Goal: Task Accomplishment & Management: Manage account settings

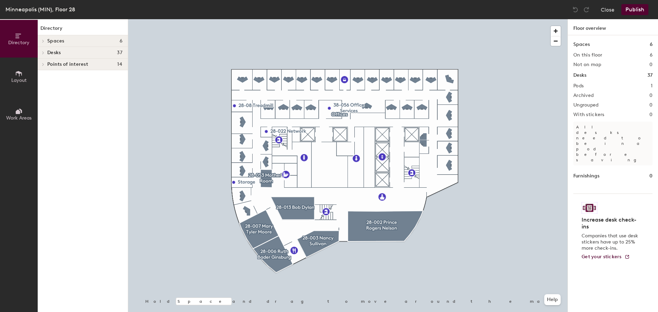
click at [612, 8] on button "Close" at bounding box center [608, 9] width 14 height 11
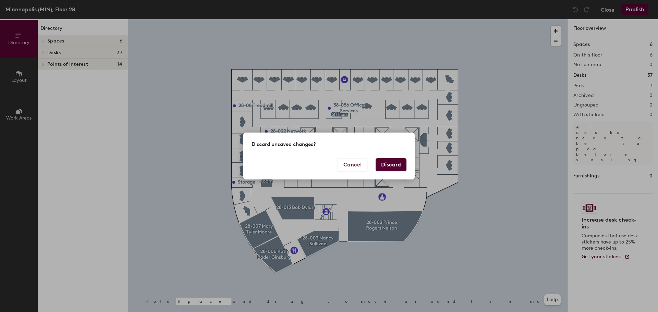
click at [387, 168] on button "Discard" at bounding box center [391, 164] width 31 height 13
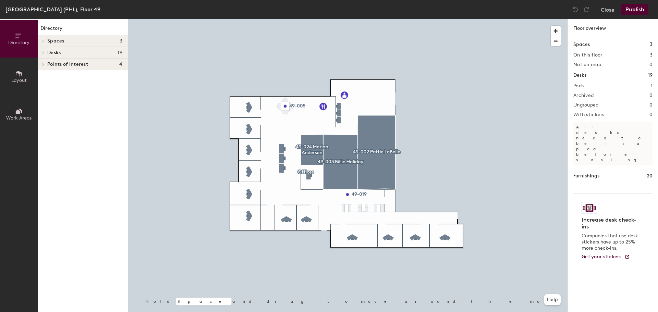
click at [612, 8] on button "Close" at bounding box center [608, 9] width 14 height 11
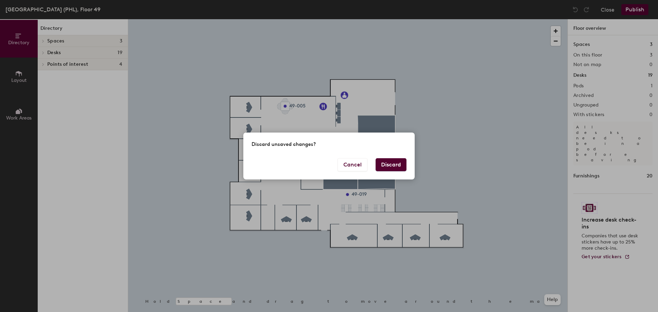
click at [386, 166] on button "Discard" at bounding box center [391, 164] width 31 height 13
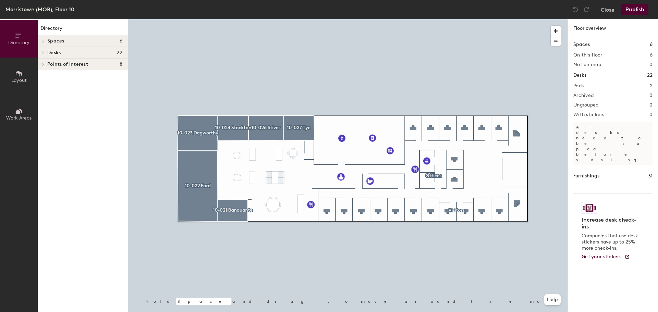
click at [605, 11] on button "Close" at bounding box center [608, 9] width 14 height 11
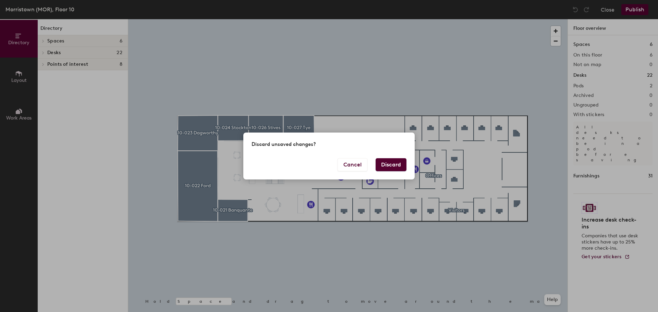
click at [393, 165] on button "Discard" at bounding box center [391, 164] width 31 height 13
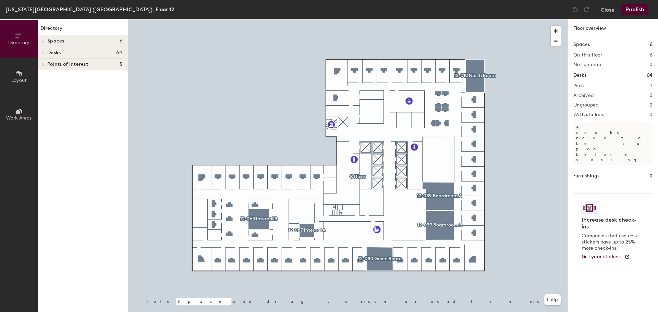
click at [607, 11] on button "Close" at bounding box center [608, 9] width 14 height 11
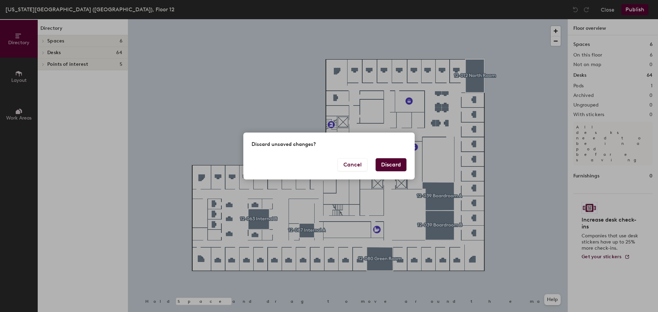
click at [398, 167] on button "Discard" at bounding box center [391, 164] width 31 height 13
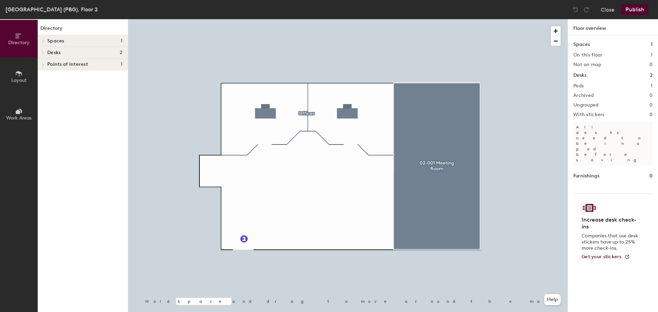
click at [609, 10] on button "Close" at bounding box center [608, 9] width 14 height 11
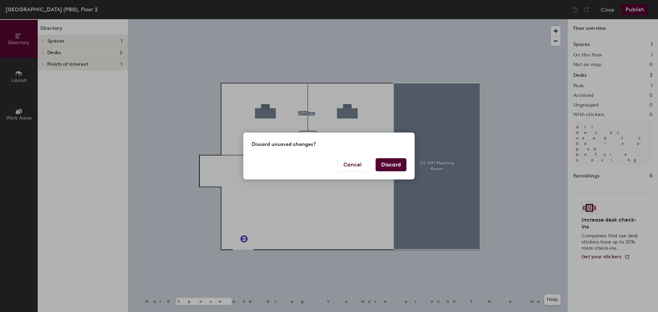
click at [400, 166] on button "Discard" at bounding box center [391, 164] width 31 height 13
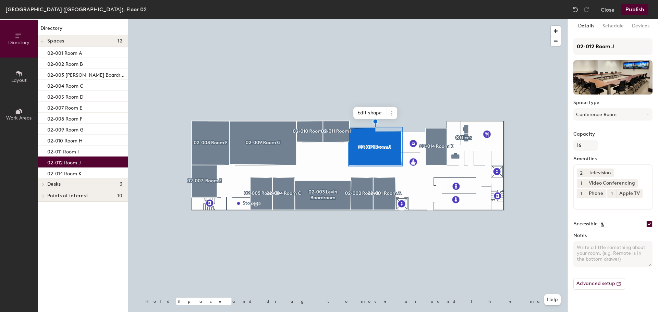
click at [371, 116] on span "Edit shape" at bounding box center [370, 113] width 33 height 12
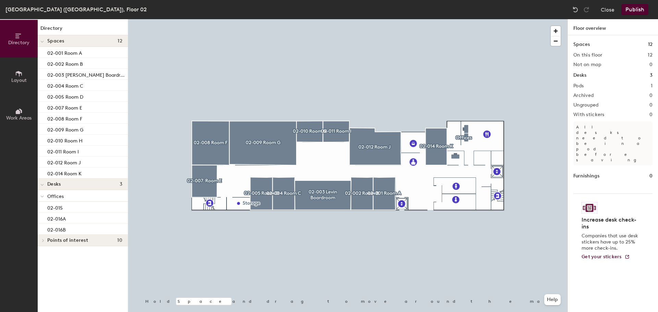
click at [612, 10] on button "Close" at bounding box center [608, 9] width 14 height 11
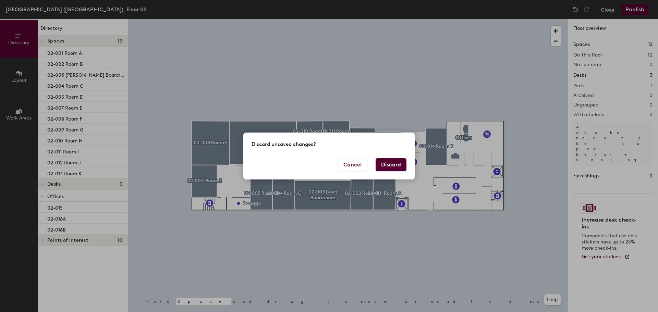
click at [393, 164] on button "Discard" at bounding box center [391, 164] width 31 height 13
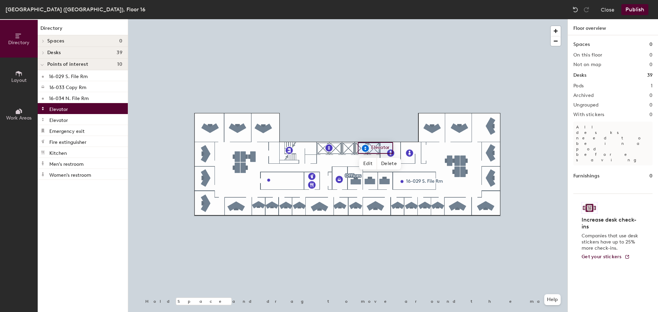
click at [385, 166] on span "Delete" at bounding box center [389, 164] width 24 height 12
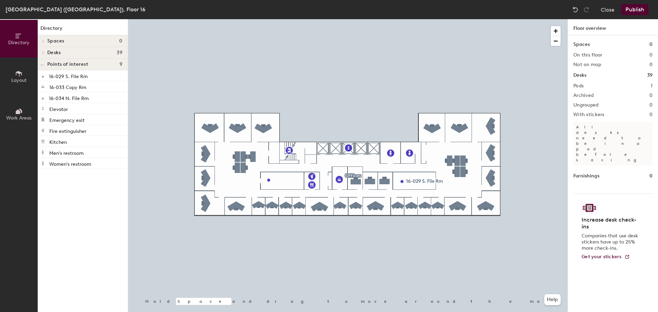
click at [631, 9] on button "Publish" at bounding box center [635, 9] width 27 height 11
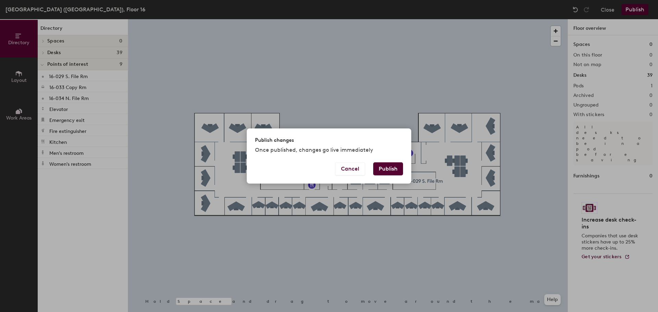
click at [391, 168] on button "Publish" at bounding box center [388, 169] width 30 height 13
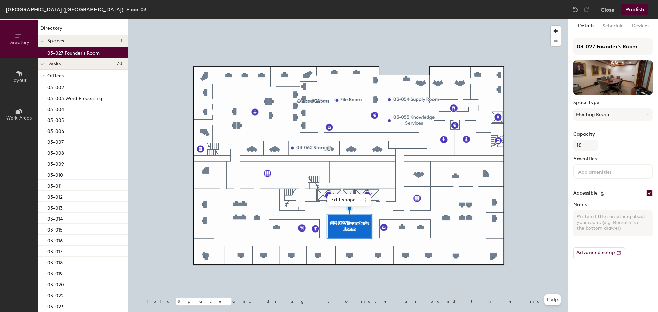
click at [365, 203] on span at bounding box center [365, 200] width 11 height 12
click at [373, 215] on span "Remove from map" at bounding box center [390, 217] width 61 height 12
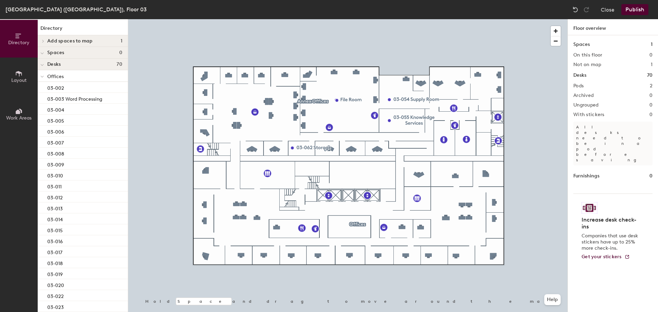
click at [43, 42] on icon at bounding box center [43, 41] width 1 height 3
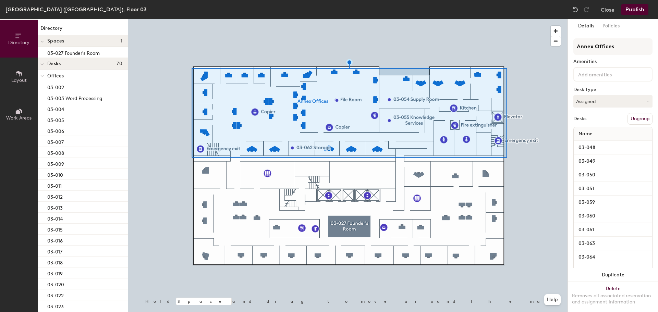
click at [641, 118] on button "Ungroup" at bounding box center [640, 119] width 25 height 12
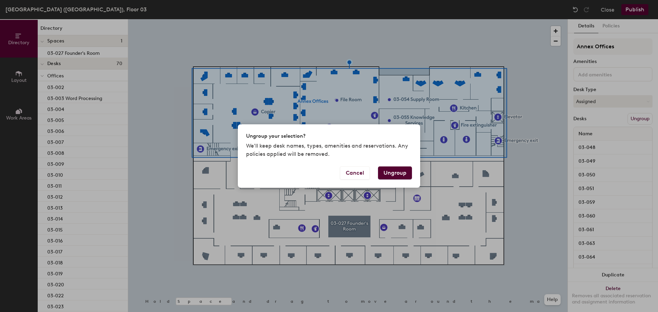
click at [395, 176] on button "Ungroup" at bounding box center [395, 173] width 34 height 13
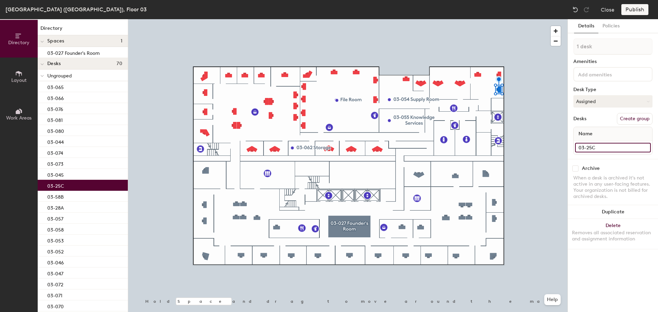
click at [607, 147] on input "03-25C" at bounding box center [613, 148] width 76 height 10
type input "03-258A"
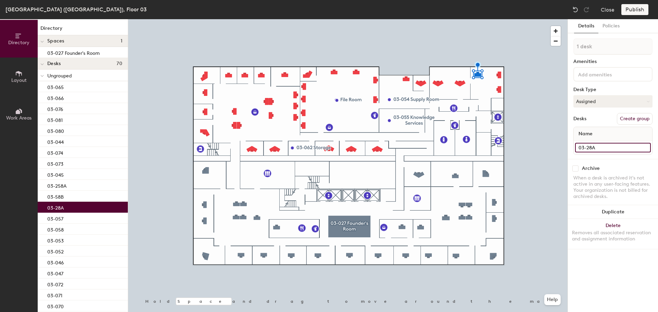
click at [608, 147] on input "03-28A" at bounding box center [613, 148] width 76 height 10
type input "03-58C"
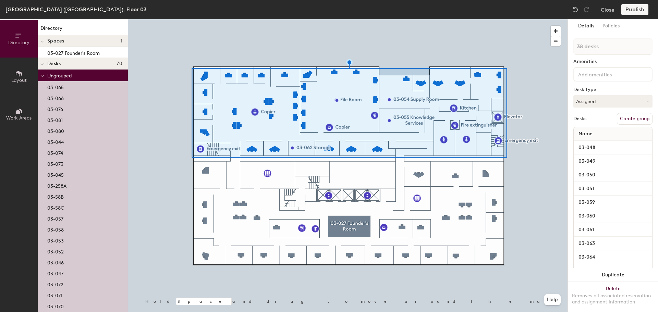
click at [630, 120] on button "Create group" at bounding box center [635, 119] width 36 height 12
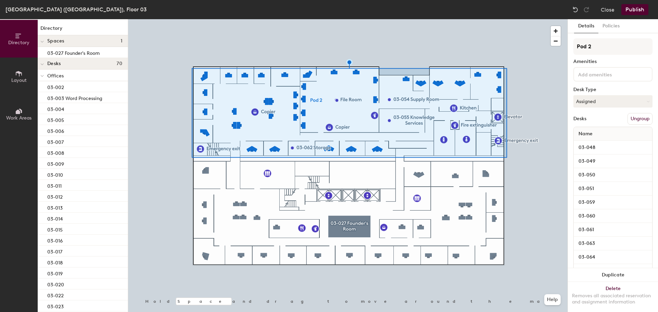
drag, startPoint x: 600, startPoint y: 49, endPoint x: 557, endPoint y: 44, distance: 43.6
click at [558, 44] on div "Directory Layout Work Areas Directory Spaces 1 03-027 Founder's Room Desks 70 O…" at bounding box center [329, 165] width 658 height 293
type input "A"
type input "annex offices"
click at [630, 7] on button "Publish" at bounding box center [635, 9] width 27 height 11
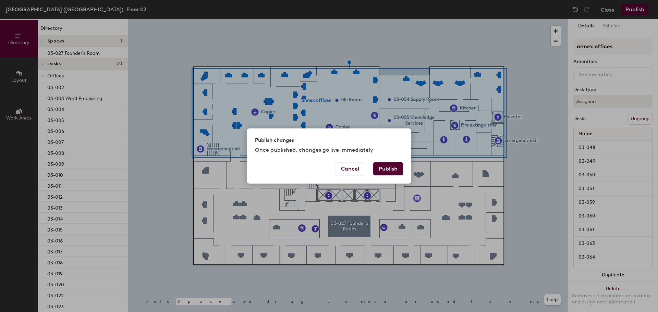
click at [387, 169] on button "Publish" at bounding box center [388, 169] width 30 height 13
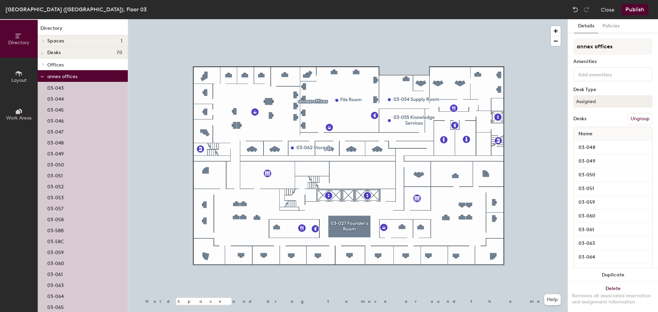
click at [639, 122] on button "Ungroup" at bounding box center [640, 119] width 25 height 12
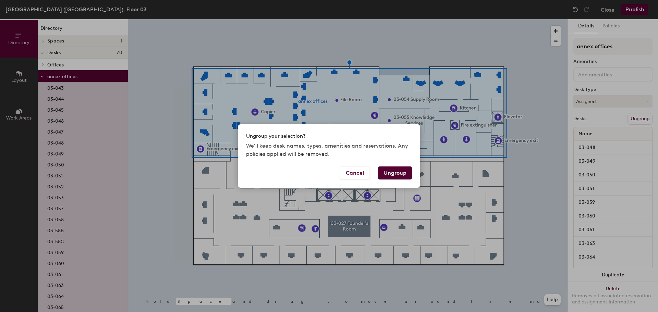
click at [387, 176] on button "Ungroup" at bounding box center [395, 173] width 34 height 13
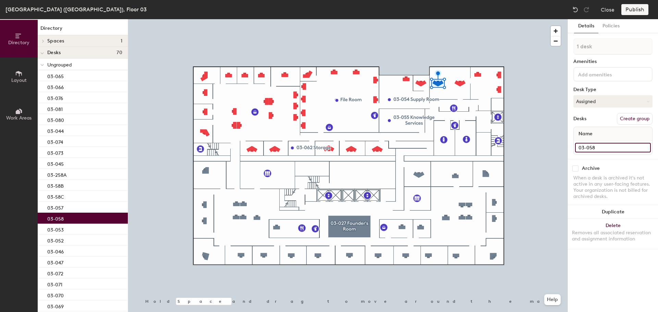
click at [601, 149] on input "03-058" at bounding box center [613, 148] width 76 height 10
click at [601, 148] on input "03-058" at bounding box center [613, 148] width 76 height 10
click at [600, 147] on input "03-058" at bounding box center [613, 148] width 76 height 10
type input "03-056"
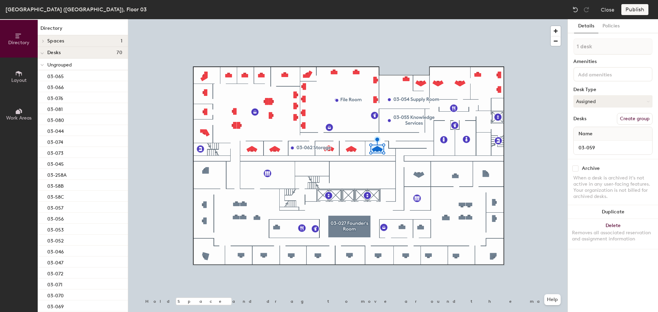
click at [351, 19] on div at bounding box center [348, 19] width 440 height 0
click at [22, 76] on icon at bounding box center [19, 74] width 8 height 8
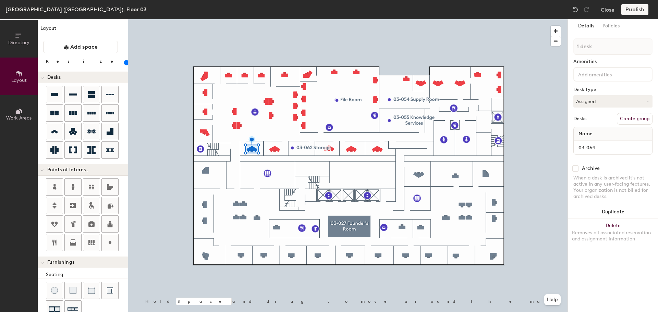
click at [618, 208] on button "Duplicate" at bounding box center [613, 212] width 90 height 14
click at [605, 145] on input "03-066" at bounding box center [613, 148] width 76 height 10
click at [623, 232] on div "Removes all associated reservation and assignment information" at bounding box center [613, 236] width 82 height 12
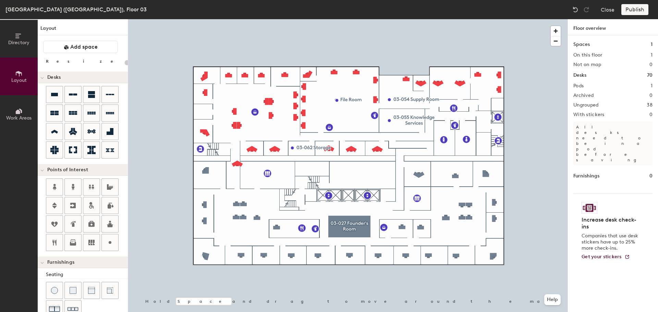
click at [237, 19] on div at bounding box center [348, 19] width 440 height 0
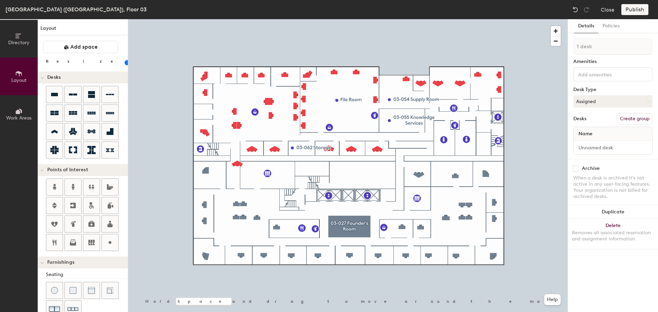
type input "100"
click at [596, 146] on input at bounding box center [613, 148] width 76 height 10
paste input "03-066"
type input "03-066"
click at [634, 210] on button "Duplicate" at bounding box center [613, 212] width 90 height 14
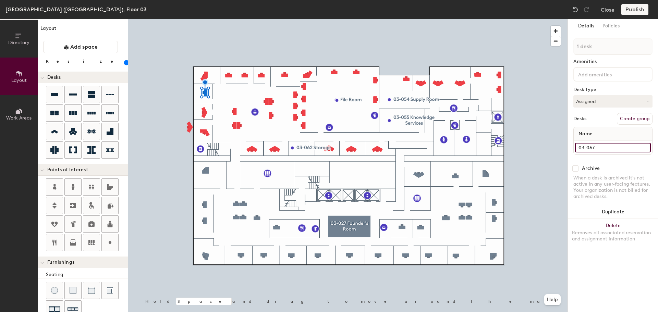
click at [597, 146] on input "03-067" at bounding box center [613, 148] width 76 height 10
click at [611, 228] on button "Delete Removes all associated reservation and assignment information" at bounding box center [613, 234] width 90 height 30
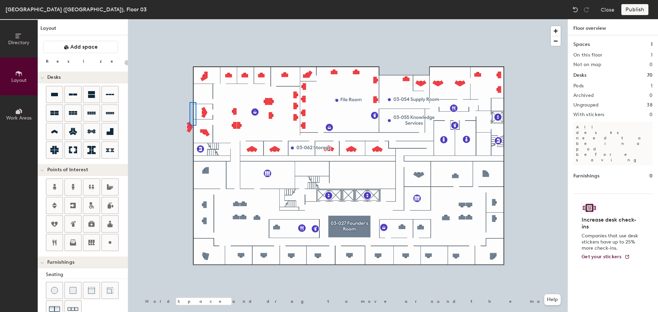
type input "100"
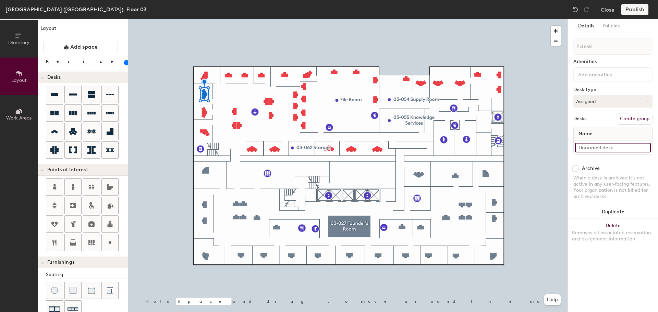
click at [605, 148] on input at bounding box center [613, 148] width 76 height 10
paste input "03-067"
type input "03-067"
drag, startPoint x: 617, startPoint y: 212, endPoint x: 613, endPoint y: 210, distance: 4.5
click at [617, 212] on button "Duplicate" at bounding box center [613, 212] width 90 height 14
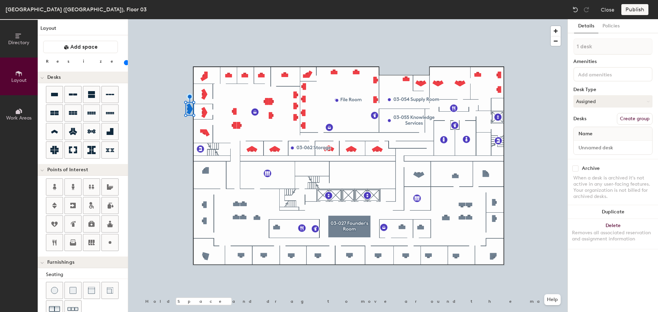
click at [227, 19] on div at bounding box center [348, 19] width 440 height 0
click at [606, 145] on input "03-069" at bounding box center [613, 148] width 76 height 10
click at [620, 228] on button "Delete Removes all associated reservation and assignment information" at bounding box center [613, 234] width 90 height 30
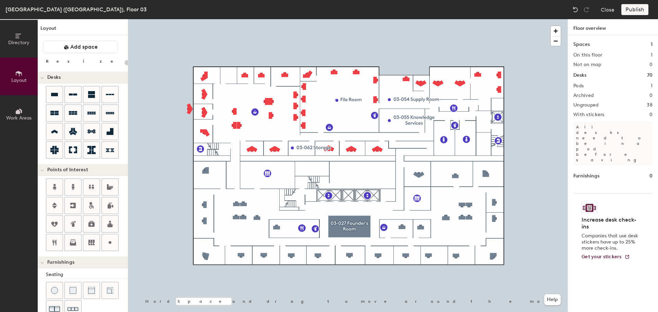
click at [188, 19] on div at bounding box center [348, 19] width 440 height 0
type input "100"
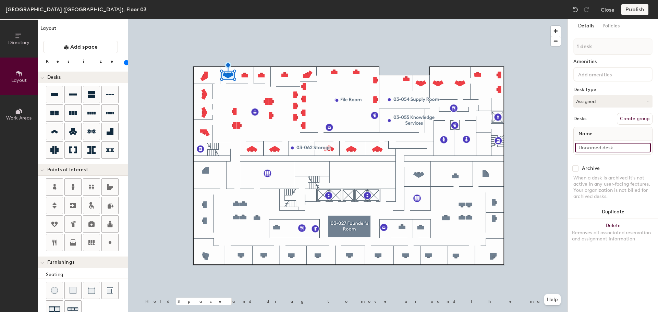
click at [603, 147] on input at bounding box center [613, 148] width 76 height 10
paste input "03-069"
type input "03-069"
click at [611, 213] on button "Duplicate" at bounding box center [613, 212] width 90 height 14
click at [602, 150] on input "03-070" at bounding box center [613, 148] width 76 height 10
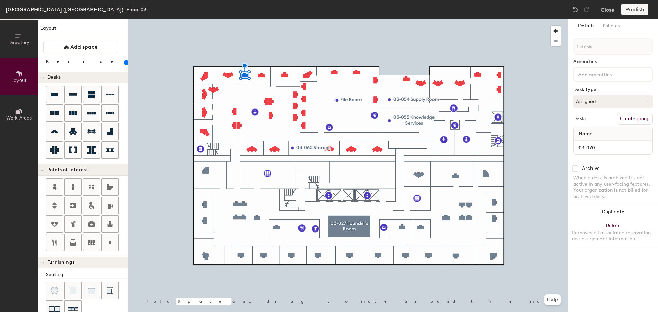
click at [615, 229] on button "Delete Removes all associated reservation and assignment information" at bounding box center [613, 234] width 90 height 30
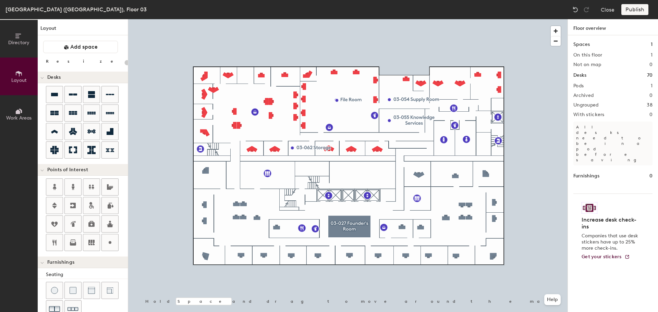
click at [213, 19] on div at bounding box center [348, 19] width 440 height 0
type input "100"
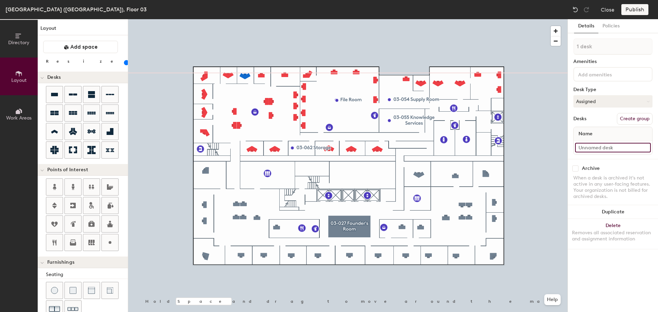
click at [590, 150] on input at bounding box center [613, 148] width 76 height 10
paste input "03-070"
type input "03-070"
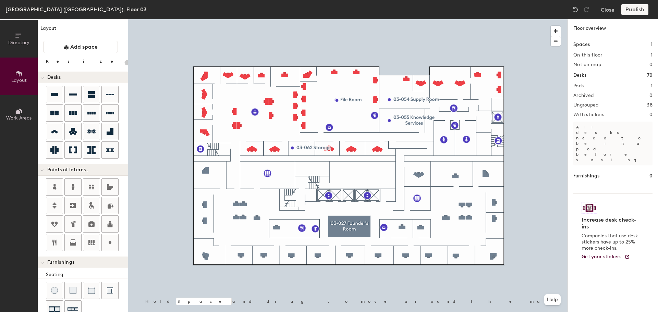
click at [245, 19] on div at bounding box center [348, 19] width 440 height 0
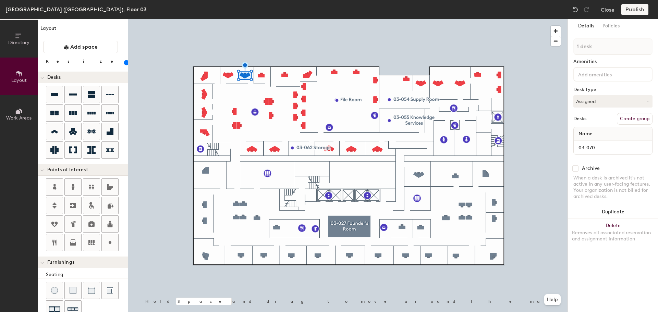
click at [607, 210] on button "Duplicate" at bounding box center [613, 212] width 90 height 14
click at [606, 148] on input "03-071" at bounding box center [613, 148] width 76 height 10
click at [618, 229] on button "Delete Removes all associated reservation and assignment information" at bounding box center [613, 234] width 90 height 30
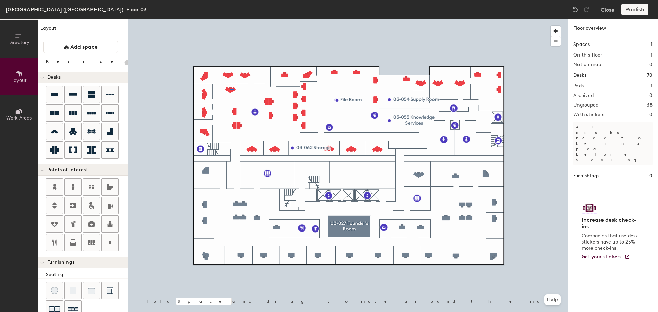
type input "100"
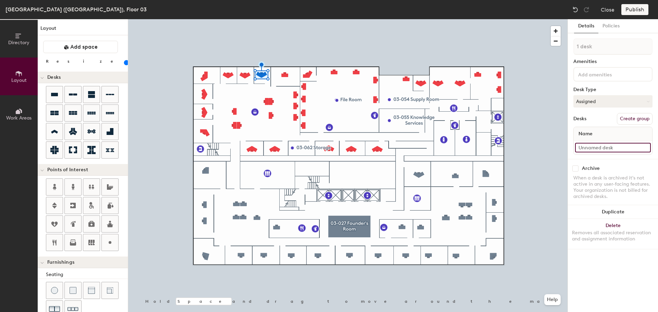
click at [602, 150] on input at bounding box center [613, 148] width 76 height 10
paste input "03-071"
type input "03-071"
click at [619, 209] on button "Duplicate" at bounding box center [613, 212] width 90 height 14
drag, startPoint x: 583, startPoint y: 146, endPoint x: 573, endPoint y: 146, distance: 9.6
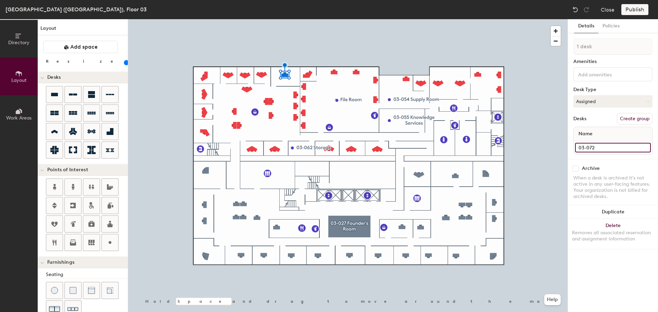
click at [573, 146] on div "Details Policies 1 desk Amenities Desk Type Assigned Desks Create group Name 03…" at bounding box center [613, 165] width 90 height 293
click at [630, 231] on div "Removes all associated reservation and assignment information" at bounding box center [613, 236] width 82 height 12
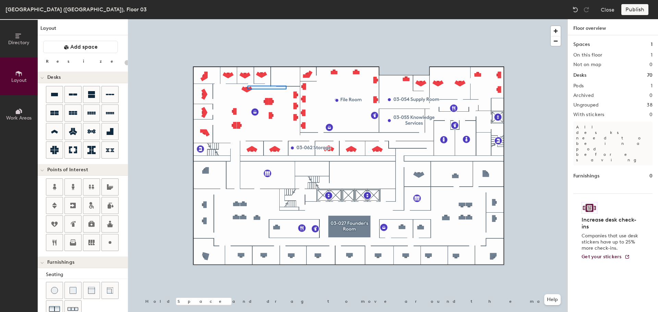
type input "100"
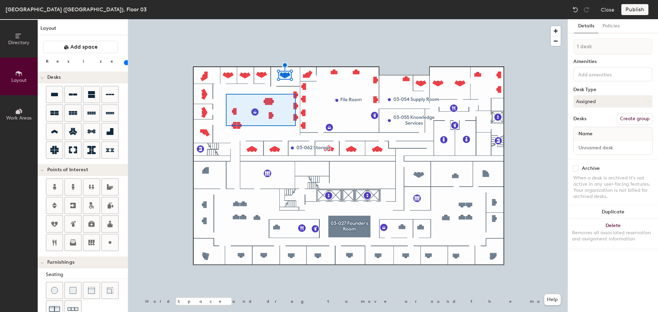
type input "9 desks"
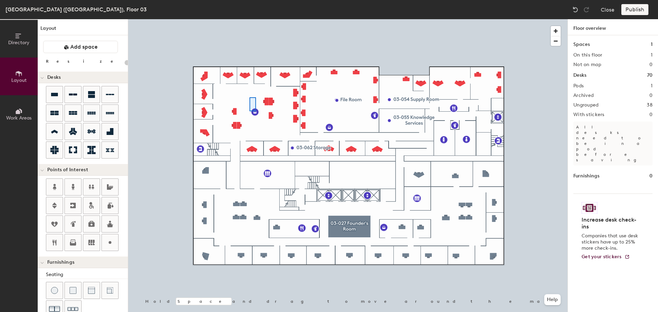
click at [250, 19] on div at bounding box center [348, 19] width 440 height 0
click at [234, 19] on div at bounding box center [348, 19] width 440 height 0
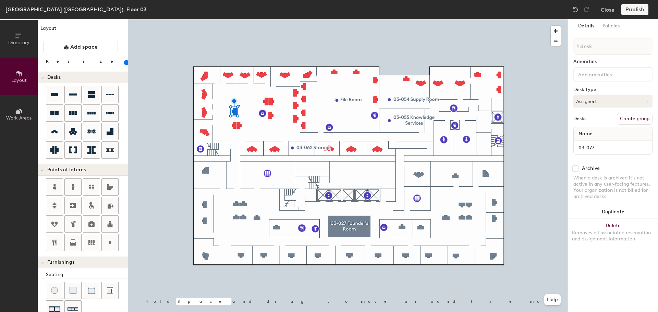
click at [240, 19] on div at bounding box center [348, 19] width 440 height 0
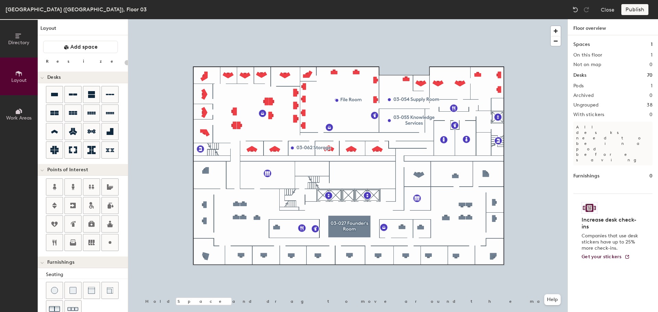
type input "20"
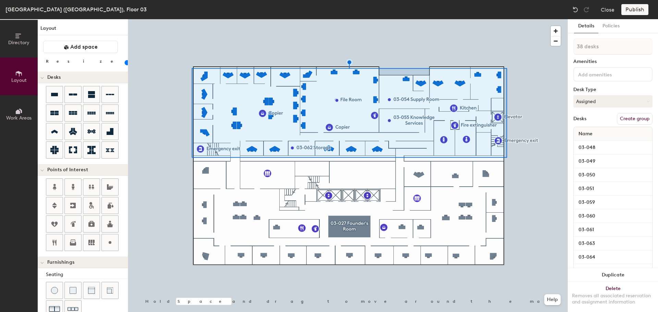
type input "20"
click at [615, 75] on input at bounding box center [608, 74] width 62 height 8
type input "S"
type input "Annex Offices"
click at [647, 118] on button "Create group" at bounding box center [635, 119] width 36 height 12
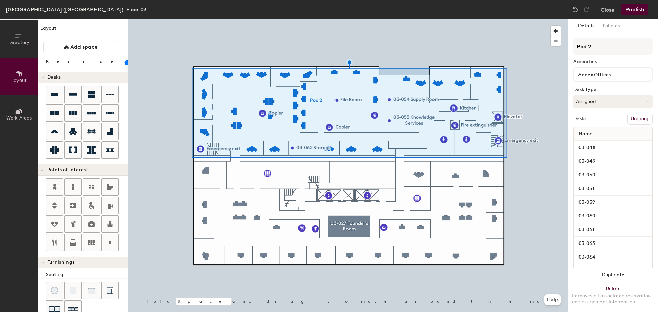
click at [633, 9] on button "Publish" at bounding box center [635, 9] width 27 height 11
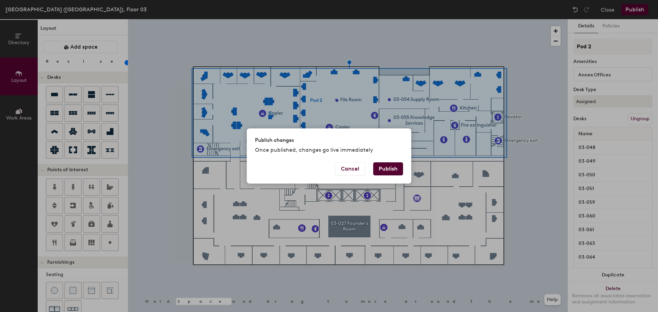
click at [393, 168] on button "Publish" at bounding box center [388, 169] width 30 height 13
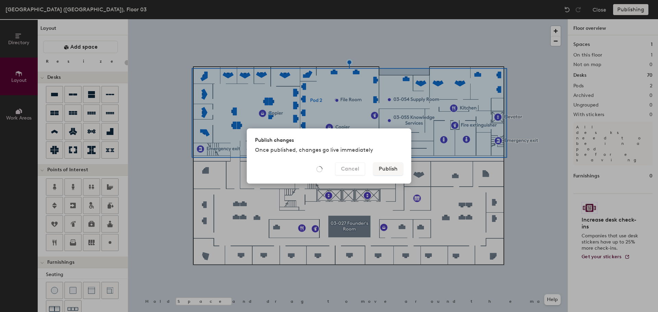
type input "20"
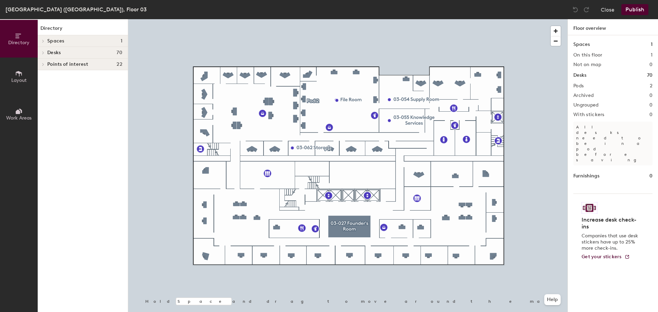
click at [337, 19] on div at bounding box center [348, 19] width 440 height 0
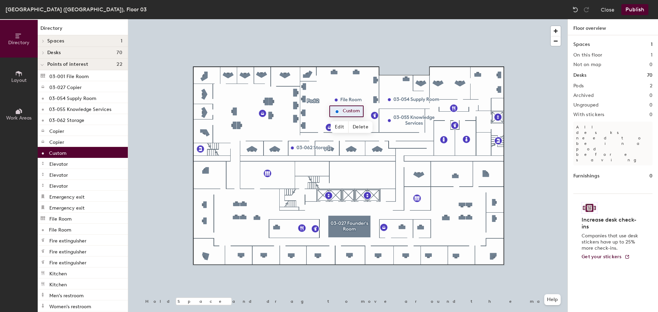
click at [361, 129] on span "Delete" at bounding box center [361, 127] width 24 height 12
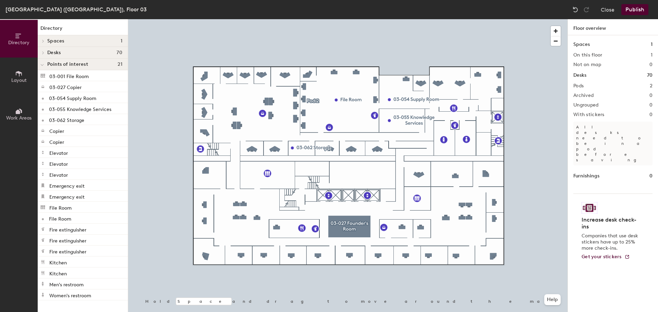
click at [639, 9] on button "Publish" at bounding box center [635, 9] width 27 height 11
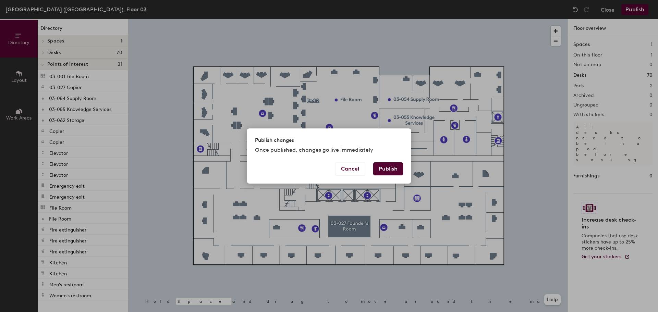
click at [387, 171] on button "Publish" at bounding box center [388, 169] width 30 height 13
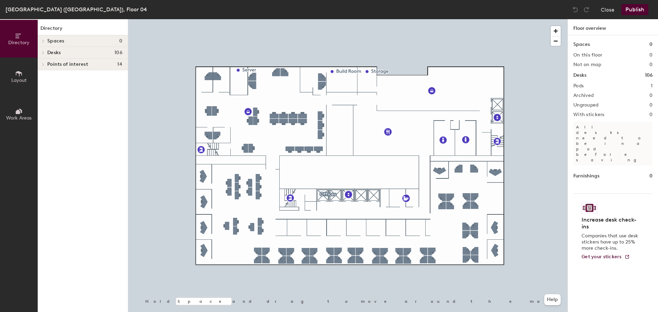
click at [16, 79] on span "Layout" at bounding box center [18, 80] width 15 height 6
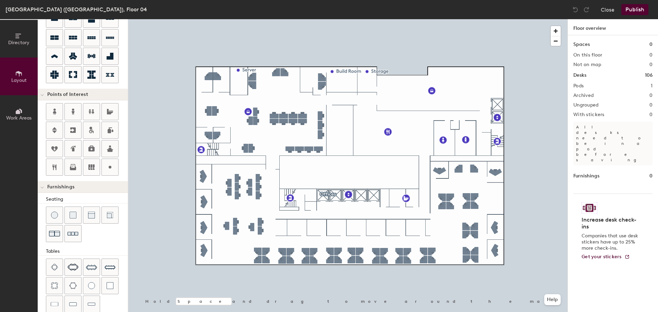
scroll to position [121, 0]
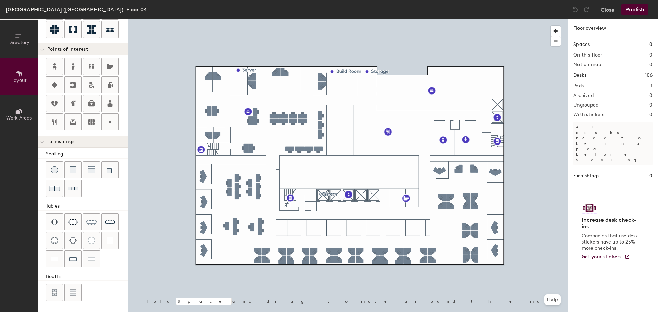
click at [91, 261] on img at bounding box center [92, 259] width 8 height 7
click at [90, 257] on img at bounding box center [92, 259] width 8 height 7
click at [69, 259] on img at bounding box center [73, 259] width 8 height 7
click at [57, 258] on img at bounding box center [55, 259] width 8 height 7
click at [109, 241] on img at bounding box center [110, 240] width 7 height 7
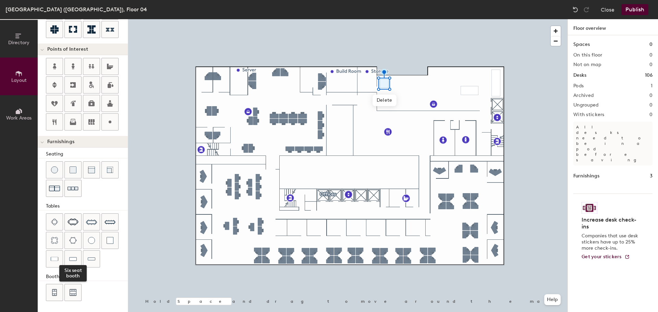
click at [73, 292] on img at bounding box center [73, 292] width 7 height 7
click at [55, 293] on img at bounding box center [54, 292] width 6 height 7
click at [72, 294] on img at bounding box center [73, 292] width 7 height 7
click at [371, 19] on div at bounding box center [348, 19] width 440 height 0
click at [75, 289] on img at bounding box center [73, 292] width 7 height 7
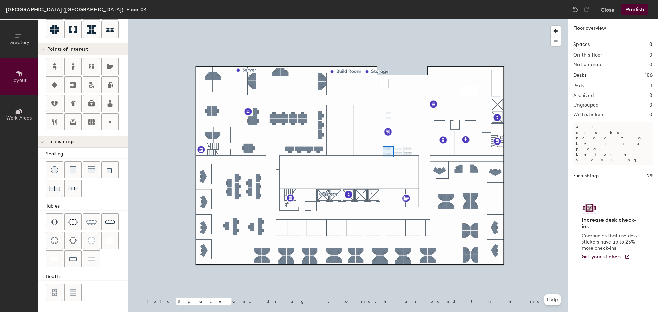
click at [394, 19] on div at bounding box center [348, 19] width 440 height 0
click at [70, 292] on img at bounding box center [73, 292] width 7 height 7
click at [74, 291] on img at bounding box center [73, 292] width 7 height 7
click at [378, 166] on span "Delete" at bounding box center [377, 168] width 24 height 12
type input "40"
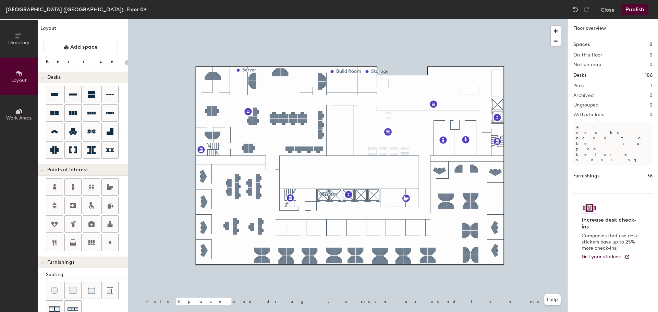
scroll to position [121, 0]
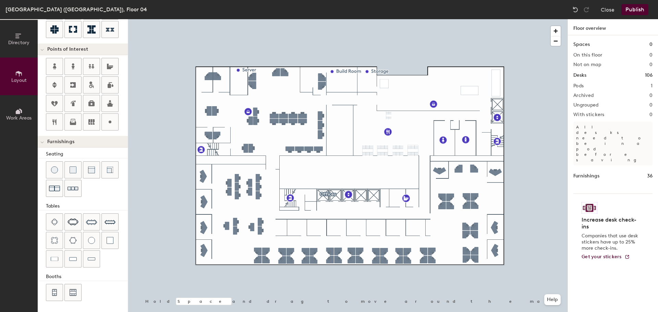
click at [70, 293] on img at bounding box center [73, 292] width 7 height 7
click at [76, 290] on img at bounding box center [73, 292] width 7 height 7
click at [69, 289] on div at bounding box center [73, 293] width 16 height 16
click at [74, 292] on img at bounding box center [73, 292] width 7 height 7
click at [54, 291] on img at bounding box center [54, 292] width 6 height 7
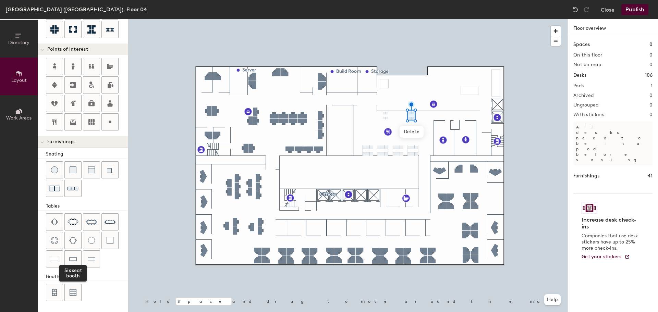
click at [74, 291] on img at bounding box center [73, 292] width 7 height 7
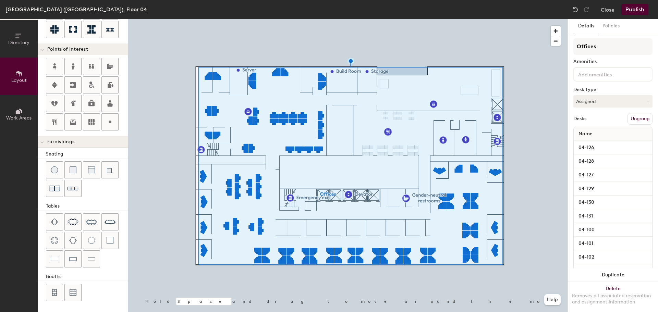
click at [644, 116] on button "Ungroup" at bounding box center [640, 119] width 25 height 12
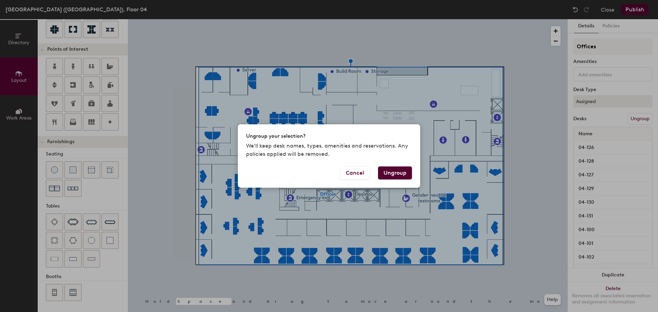
click at [404, 176] on button "Ungroup" at bounding box center [395, 173] width 34 height 13
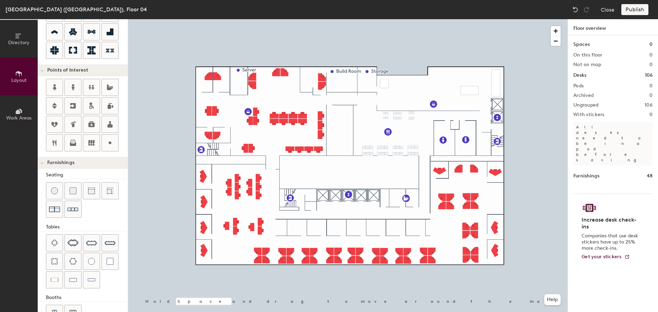
scroll to position [18, 0]
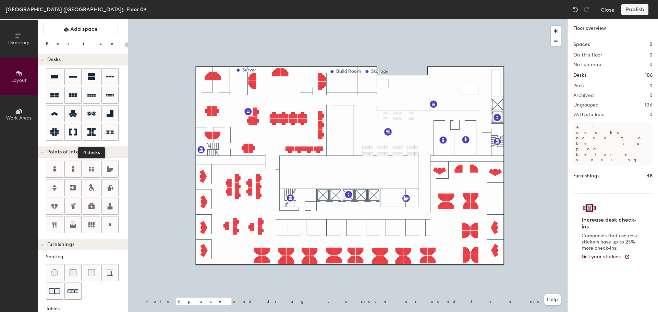
click at [92, 131] on icon at bounding box center [91, 132] width 8 height 8
click at [54, 134] on icon at bounding box center [54, 132] width 8 height 8
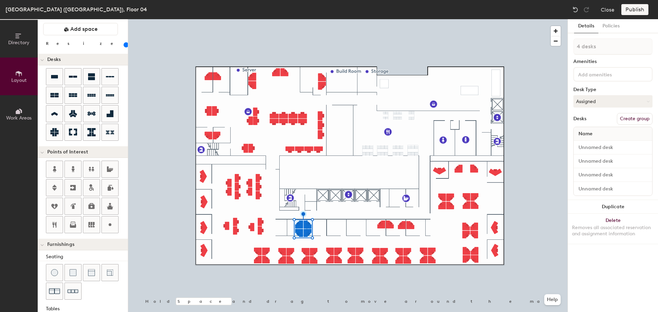
click at [614, 222] on button "Delete Removes all associated reservation and assignment information" at bounding box center [613, 229] width 90 height 30
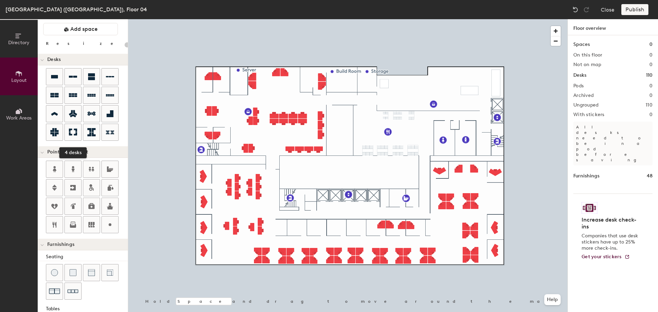
click at [73, 128] on icon at bounding box center [73, 132] width 8 height 8
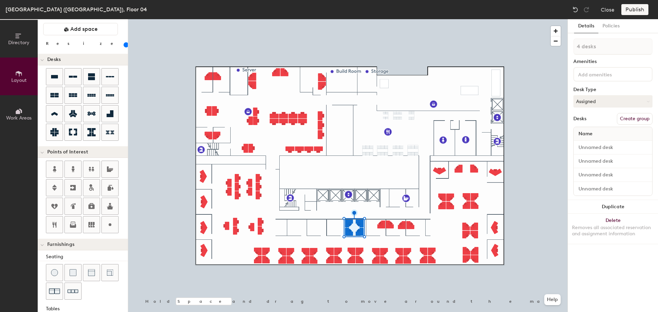
click at [635, 225] on button "Delete Removes all associated reservation and assignment information" at bounding box center [613, 229] width 90 height 30
click at [598, 208] on button "Duplicate" at bounding box center [613, 207] width 90 height 14
click at [342, 19] on div at bounding box center [348, 19] width 440 height 0
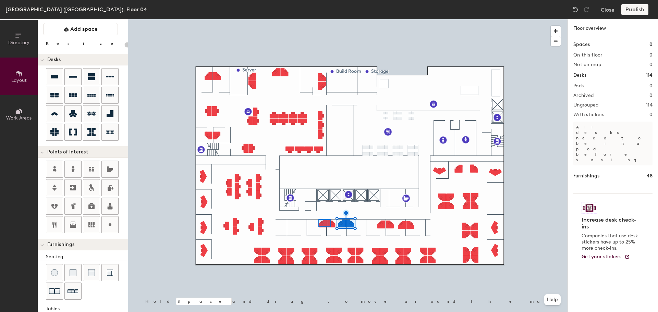
type input "120"
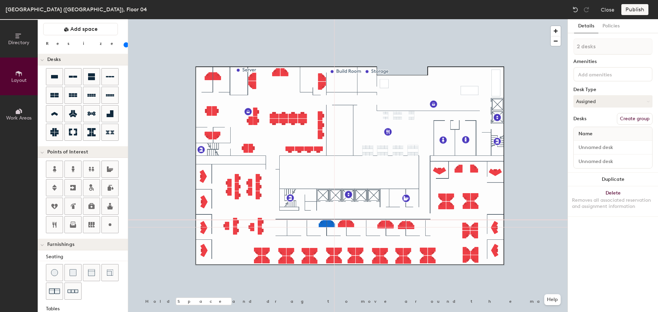
type input "1 desk"
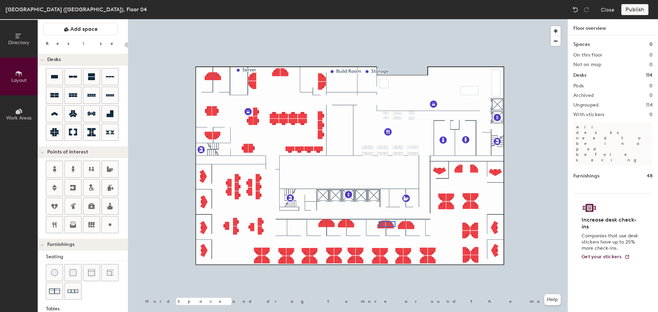
type input "120"
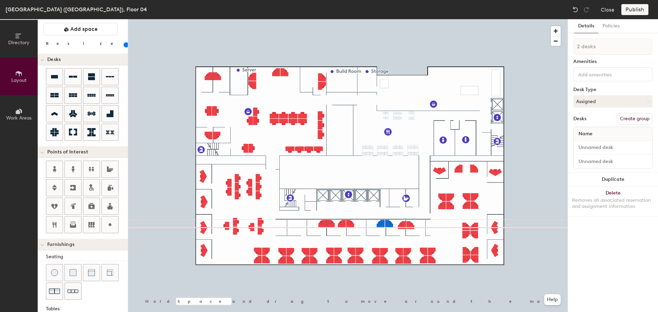
type input "1 desk"
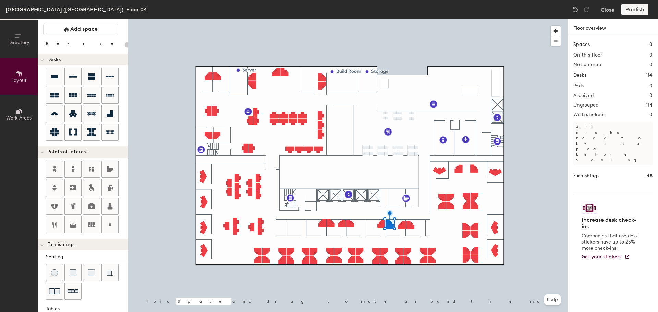
type input "20"
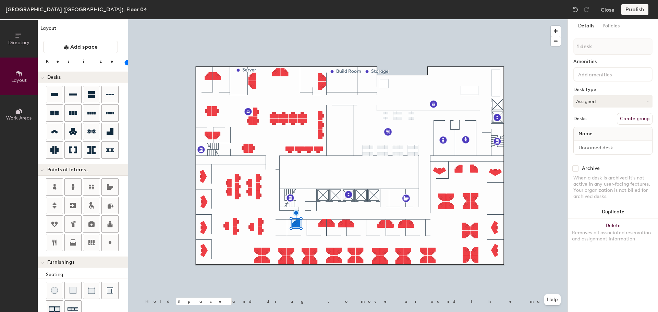
scroll to position [18, 0]
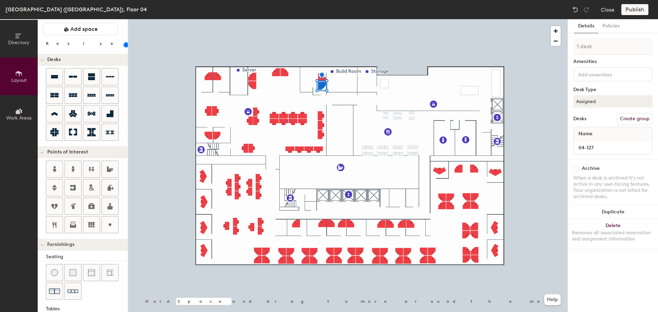
click at [287, 19] on div at bounding box center [348, 19] width 440 height 0
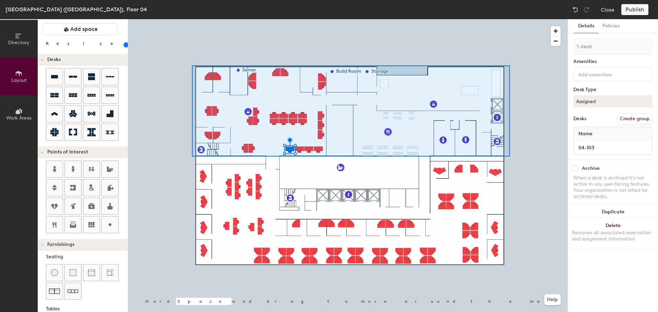
type input "20"
type input "32 desks"
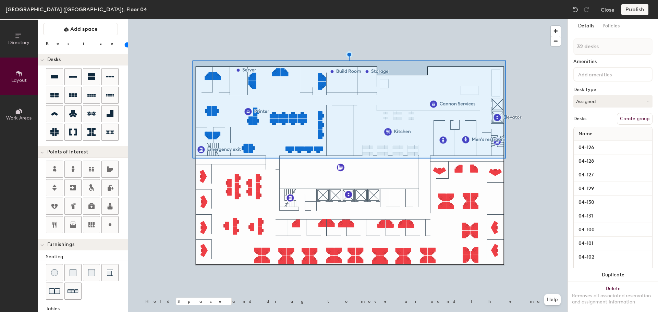
type input "20"
click at [605, 77] on input at bounding box center [608, 74] width 62 height 8
type input "annex offices"
click at [617, 116] on button "Create group" at bounding box center [635, 119] width 36 height 12
type input "20"
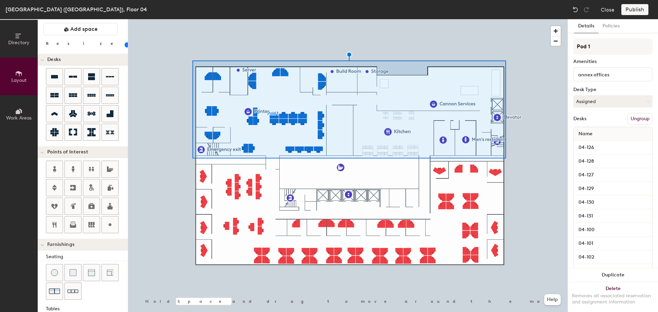
click at [567, 48] on div "Directory Layout Work Areas Layout Add space Resize Desks Points of Interest Fu…" at bounding box center [329, 165] width 658 height 293
type input "[PERSON_NAME]"
type input "20"
type input "annex"
type input "20"
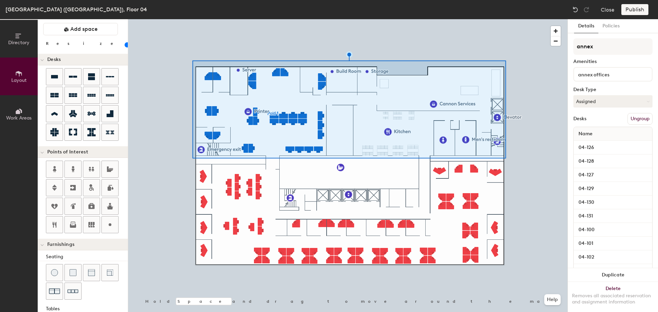
type input "annex"
type input "20"
type input "annex o"
type input "20"
type input "annex office"
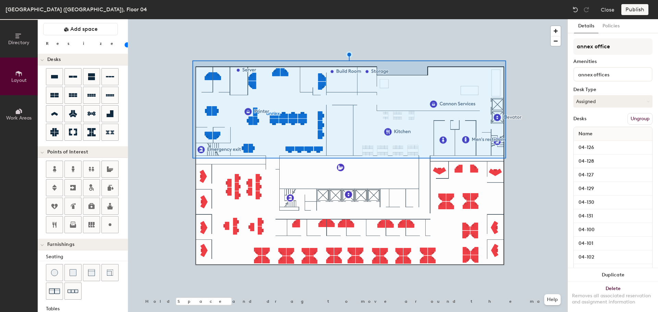
type input "20"
type input "annex offices"
type input "20"
type input "annex offices"
click at [548, 19] on div at bounding box center [348, 19] width 440 height 0
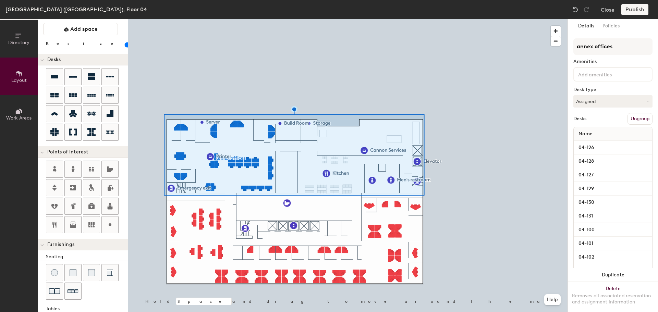
drag, startPoint x: 595, startPoint y: 50, endPoint x: 169, endPoint y: 119, distance: 431.3
click at [479, 19] on div at bounding box center [348, 19] width 440 height 0
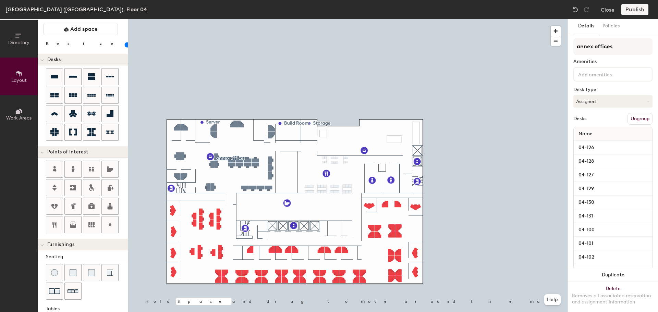
click at [637, 116] on button "Ungroup" at bounding box center [640, 119] width 25 height 12
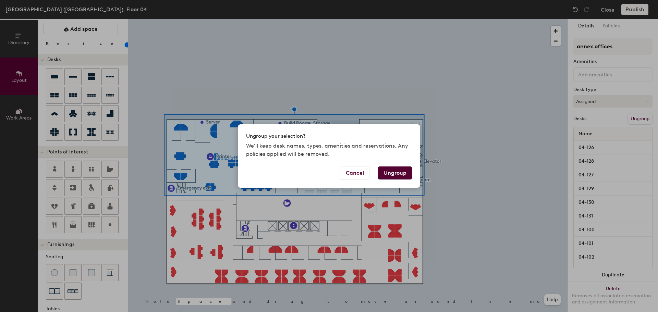
click at [405, 173] on button "Ungroup" at bounding box center [395, 173] width 34 height 13
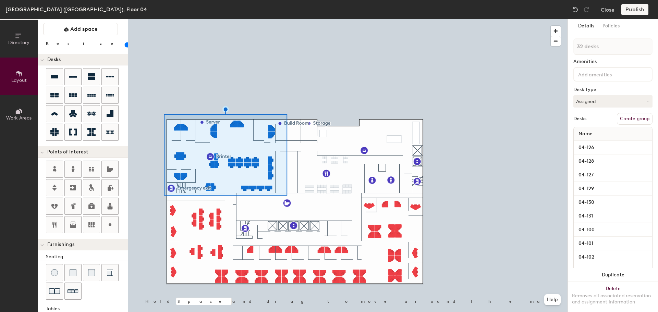
click at [634, 118] on button "Create group" at bounding box center [635, 119] width 36 height 12
click at [564, 46] on div "Directory Layout Work Areas Layout Add space Resize Desks Points of Interest Fu…" at bounding box center [329, 165] width 658 height 293
type input "20"
type input "A"
type input "20"
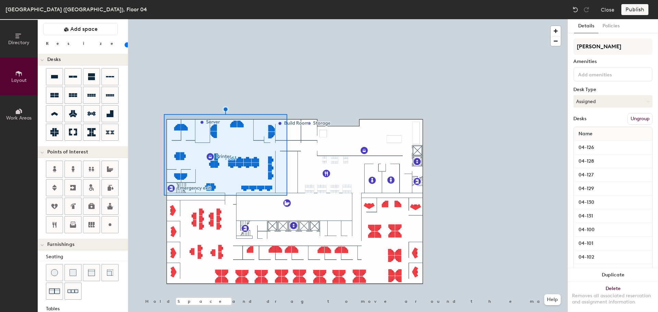
type input "[PERSON_NAME]"
type input "20"
type input "Annex"
type input "20"
type input "Annex O"
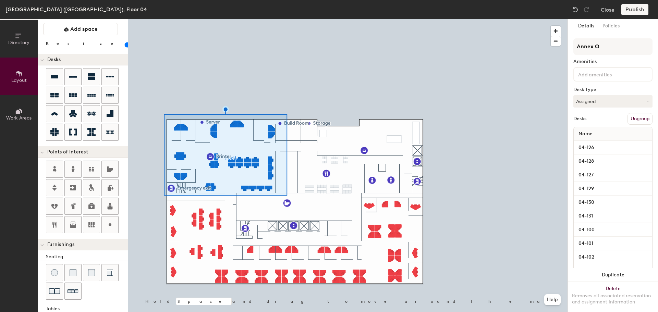
type input "20"
type input "Annex Offic"
type input "20"
type input "Annex Offices"
click at [498, 19] on div at bounding box center [348, 19] width 440 height 0
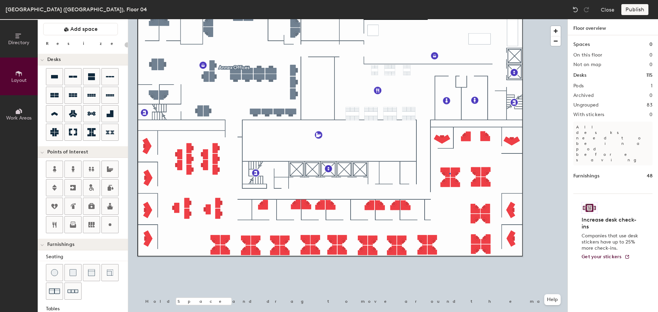
drag, startPoint x: 613, startPoint y: 46, endPoint x: 573, endPoint y: 46, distance: 39.8
click at [450, 19] on div at bounding box center [348, 19] width 440 height 0
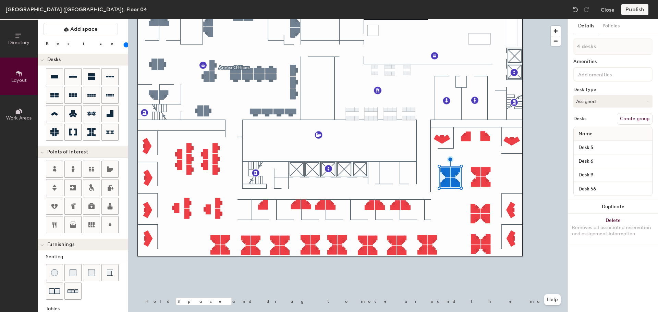
click at [630, 226] on div "Removes all associated reservation and assignment information" at bounding box center [613, 231] width 82 height 12
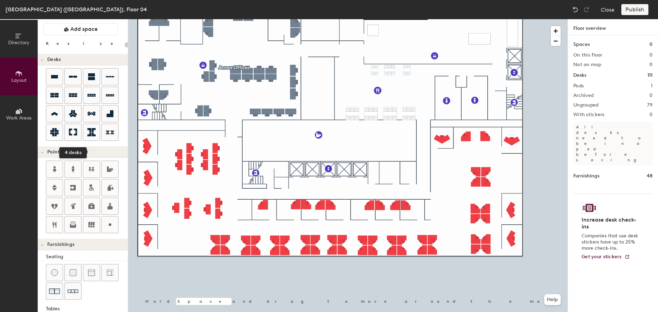
click at [76, 131] on icon at bounding box center [73, 132] width 8 height 7
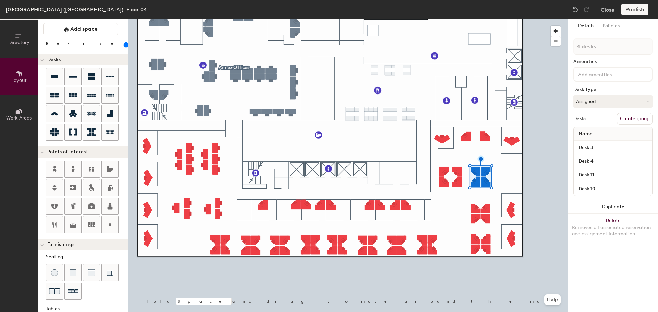
click at [613, 222] on button "Delete Removes all associated reservation and assignment information" at bounding box center [613, 229] width 90 height 30
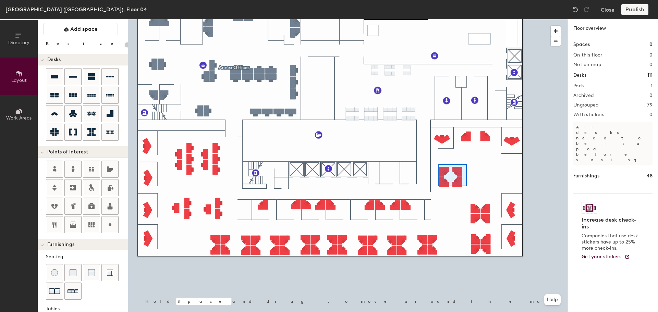
type input "120"
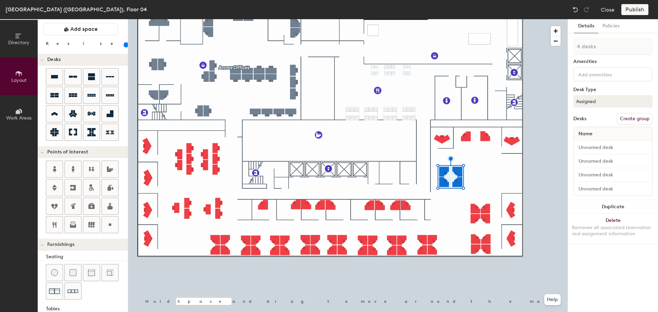
click at [619, 208] on button "Duplicate" at bounding box center [613, 207] width 90 height 14
click at [148, 19] on div at bounding box center [348, 19] width 440 height 0
type input "1 desk"
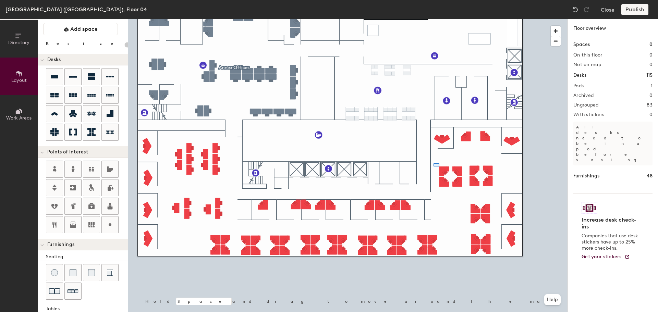
click at [434, 19] on div at bounding box center [348, 19] width 440 height 0
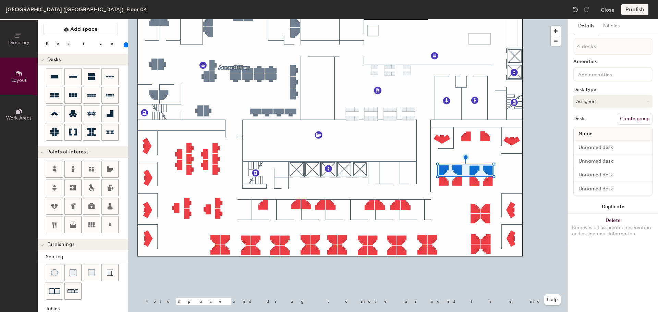
click at [505, 19] on div at bounding box center [348, 19] width 440 height 0
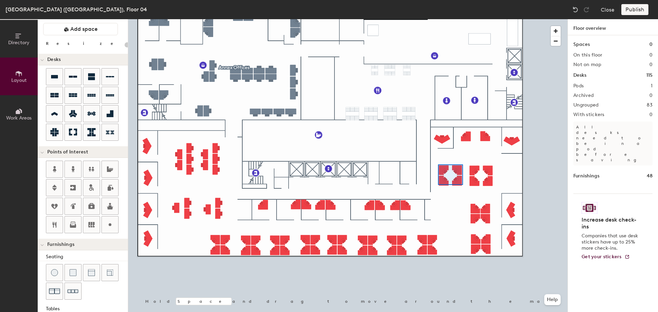
type input "120"
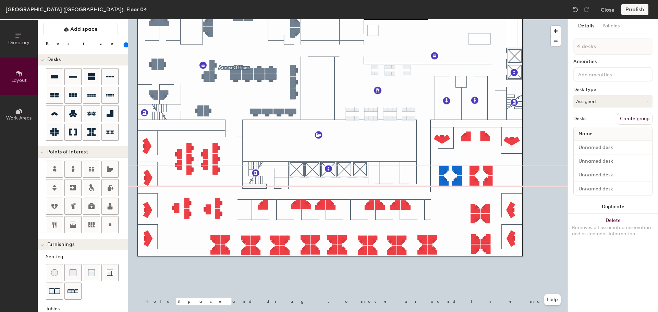
type input "1 desk"
click at [611, 209] on button "Duplicate" at bounding box center [613, 207] width 90 height 14
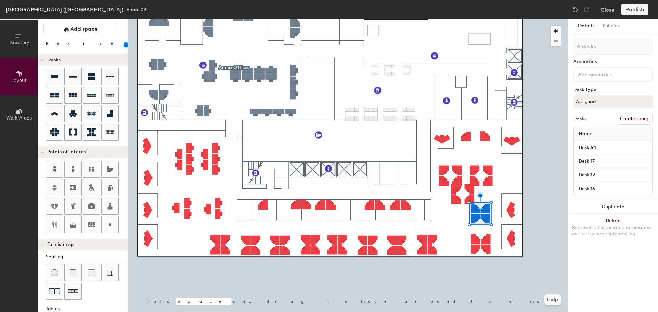
click at [622, 223] on button "Delete Removes all associated reservation and assignment information" at bounding box center [613, 229] width 90 height 30
click at [598, 206] on button "Duplicate" at bounding box center [613, 207] width 90 height 14
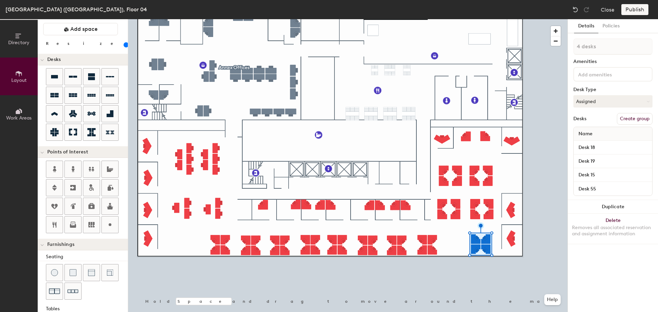
click at [611, 225] on div "Removes all associated reservation and assignment information" at bounding box center [613, 231] width 82 height 12
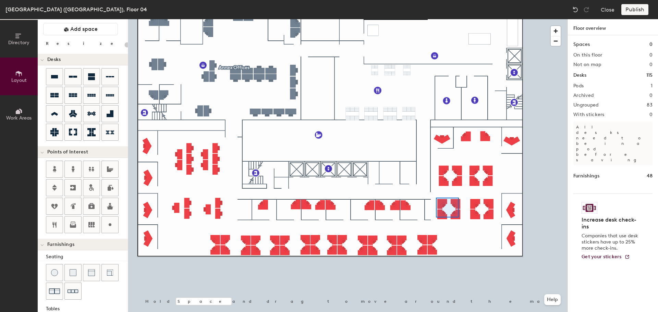
type input "120"
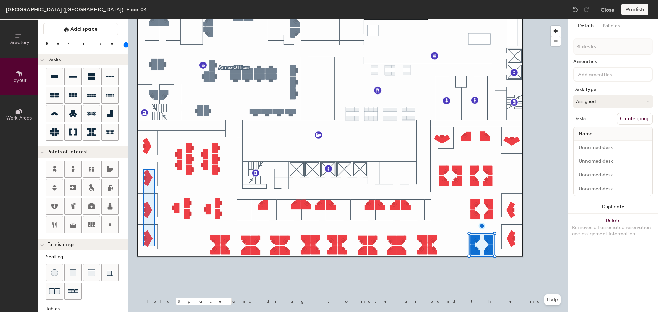
type input "3 desks"
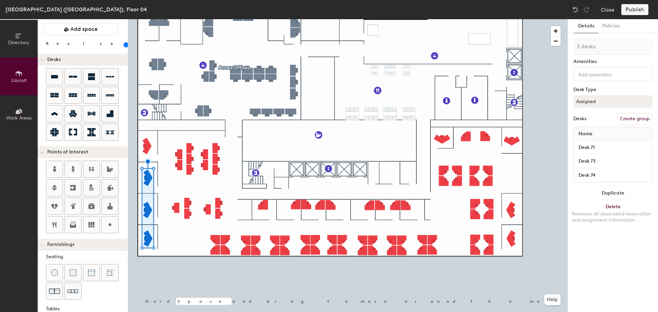
click at [615, 196] on button "Duplicate" at bounding box center [613, 194] width 90 height 14
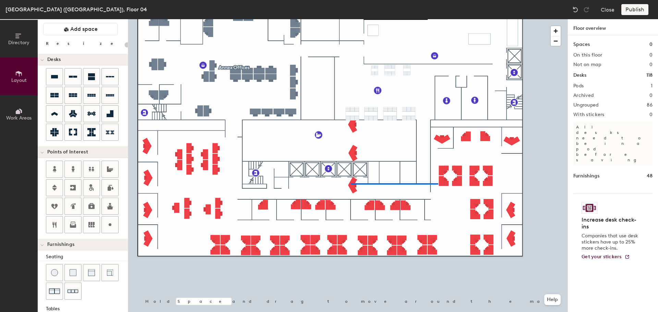
type input "120"
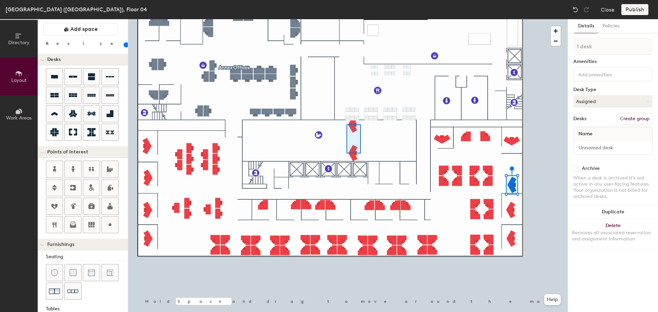
type input "2 desks"
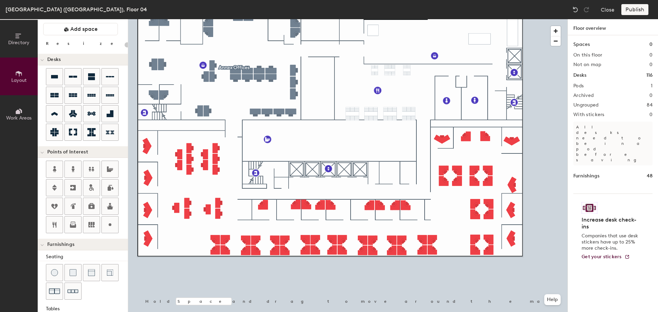
type input "120"
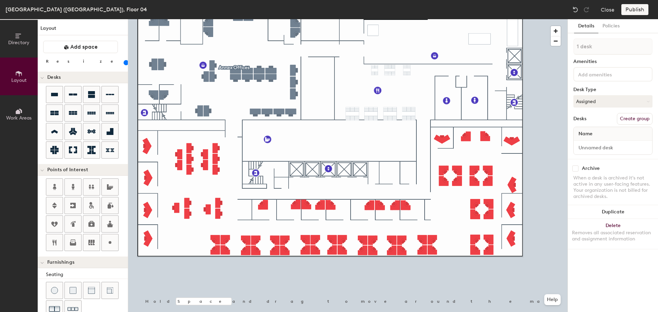
scroll to position [18, 0]
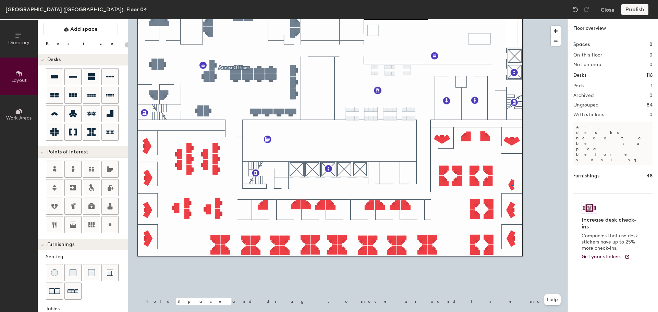
click at [512, 19] on div at bounding box center [348, 19] width 440 height 0
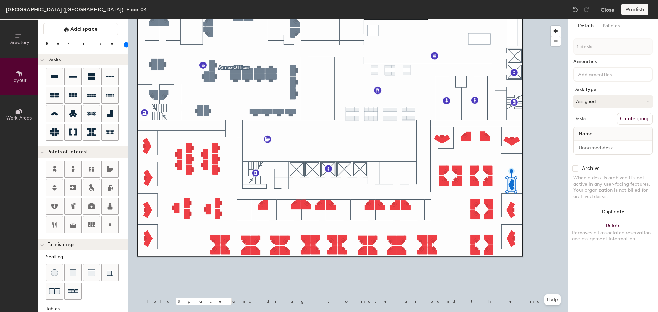
click at [608, 207] on button "Duplicate" at bounding box center [613, 212] width 90 height 14
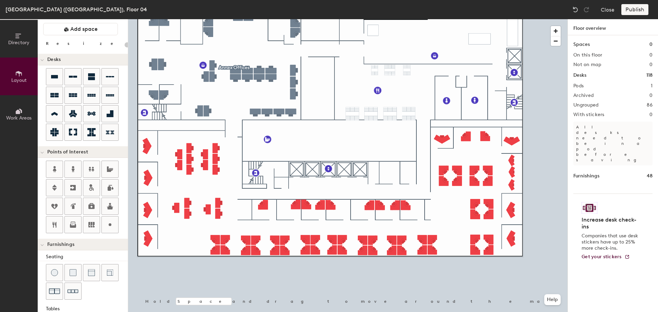
click at [513, 19] on div at bounding box center [348, 19] width 440 height 0
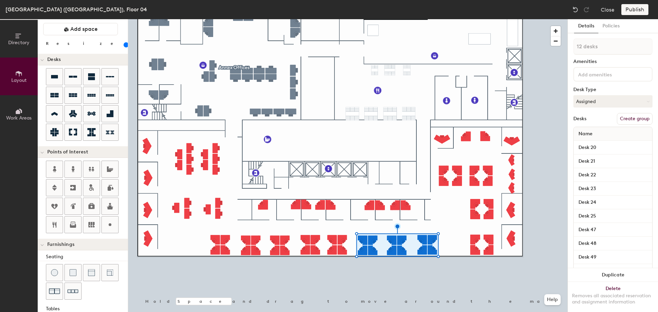
click at [635, 293] on div "Removes all associated reservation and assignment information" at bounding box center [613, 299] width 82 height 12
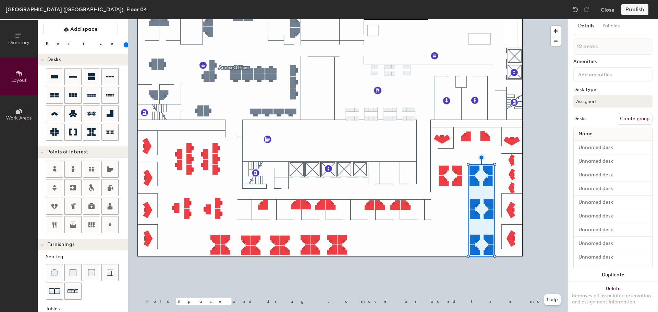
click at [622, 269] on button "Duplicate" at bounding box center [613, 275] width 90 height 14
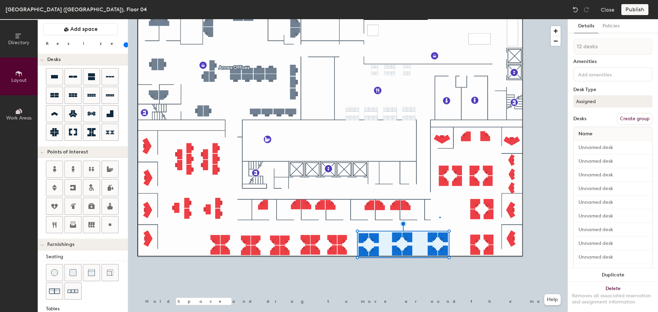
click at [440, 19] on div at bounding box center [348, 19] width 440 height 0
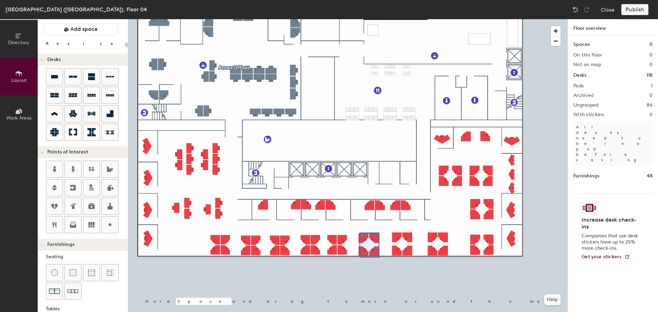
type input "120"
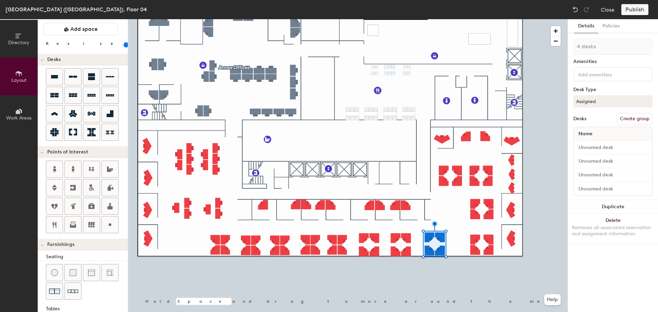
click at [406, 19] on div at bounding box center [348, 19] width 440 height 0
type input "1 desk"
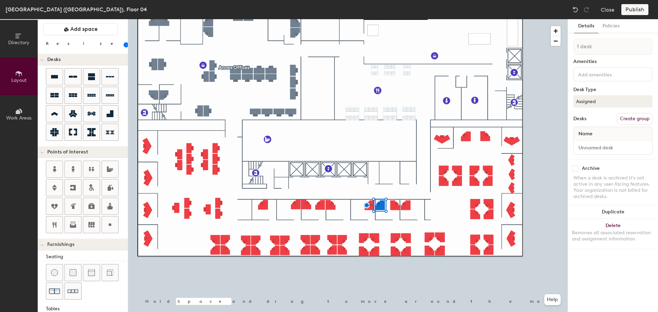
click at [367, 19] on div at bounding box center [348, 19] width 440 height 0
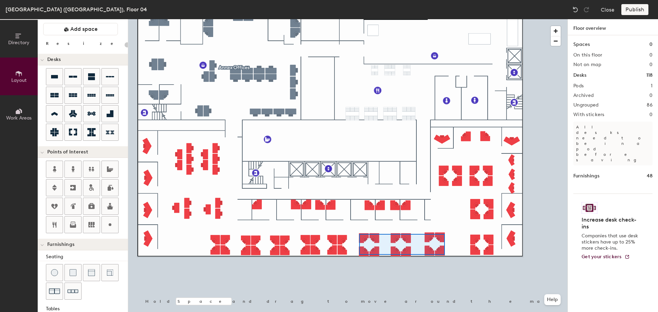
type input "120"
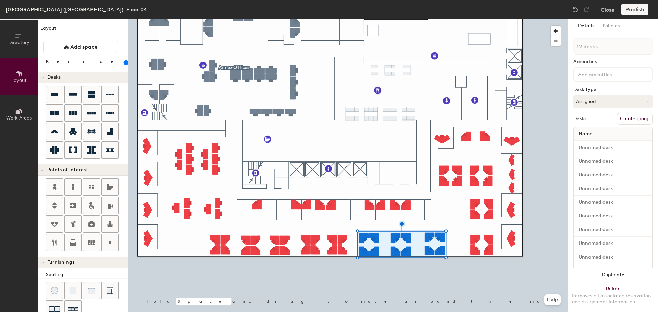
scroll to position [18, 0]
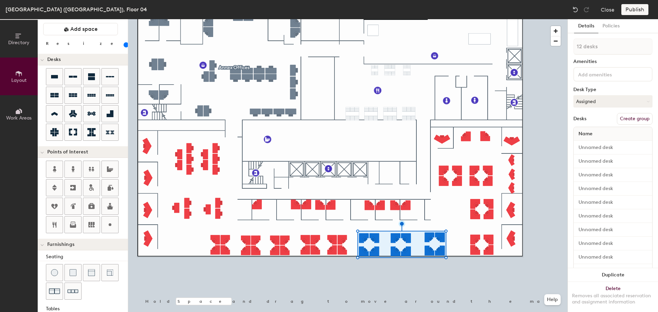
click at [606, 271] on button "Duplicate" at bounding box center [613, 275] width 90 height 14
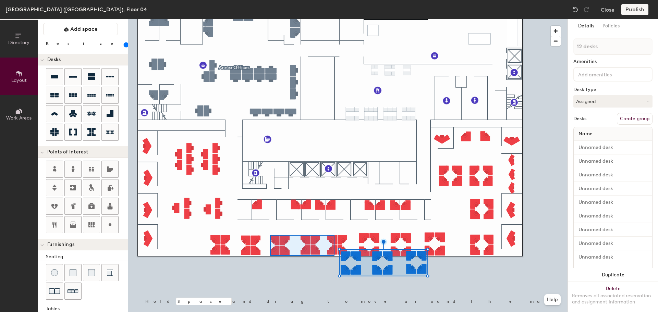
type input "10 desks"
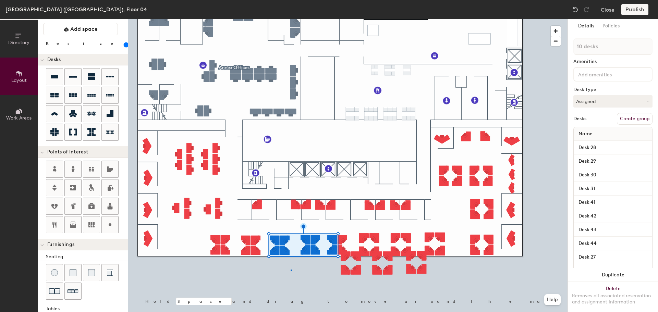
click at [291, 19] on div at bounding box center [348, 19] width 440 height 0
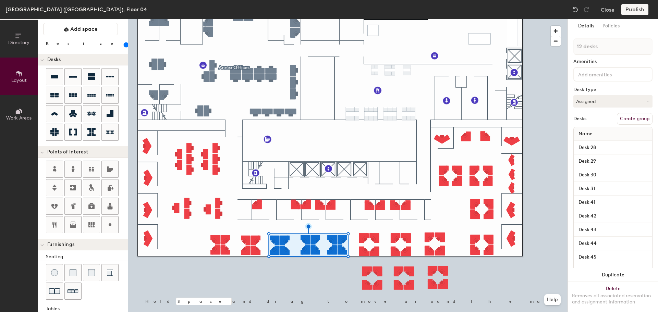
click at [629, 283] on button "Delete Removes all associated reservation and assignment information" at bounding box center [613, 297] width 90 height 30
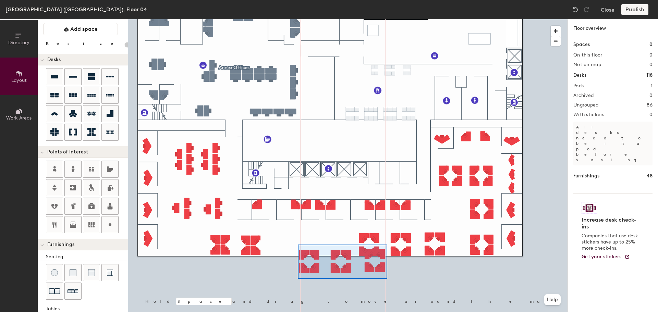
type input "120"
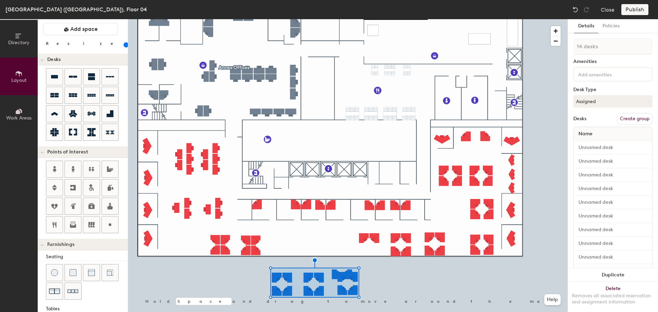
type input "1 desk"
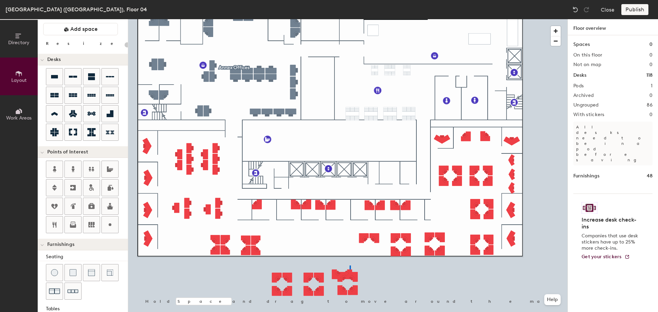
click at [350, 19] on div at bounding box center [348, 19] width 440 height 0
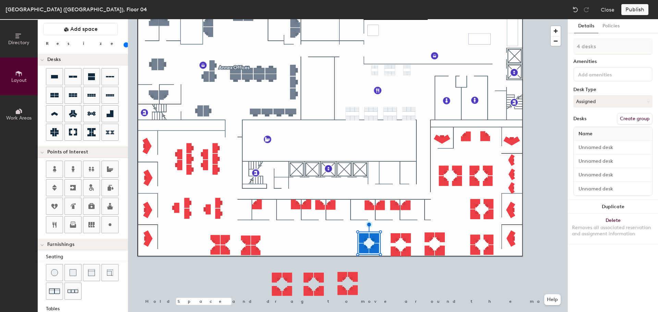
click at [623, 225] on div "Removes all associated reservation and assignment information" at bounding box center [613, 231] width 82 height 12
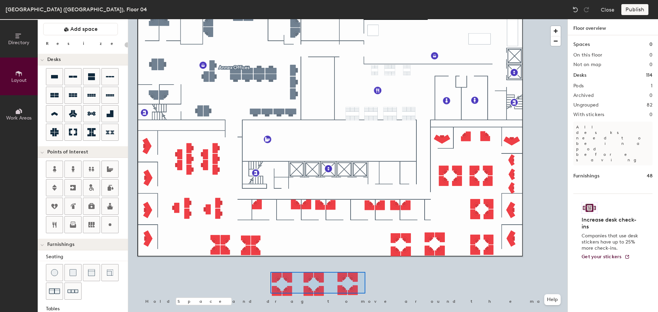
type input "120"
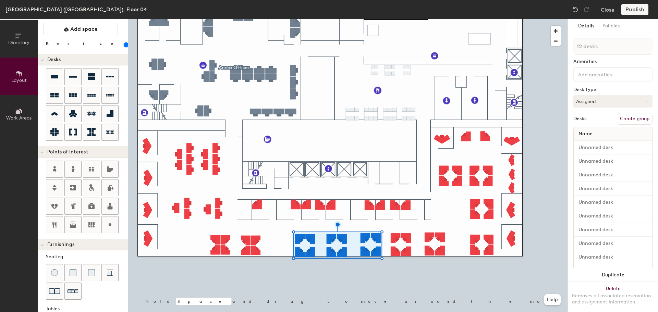
click at [611, 268] on button "Duplicate" at bounding box center [613, 275] width 90 height 14
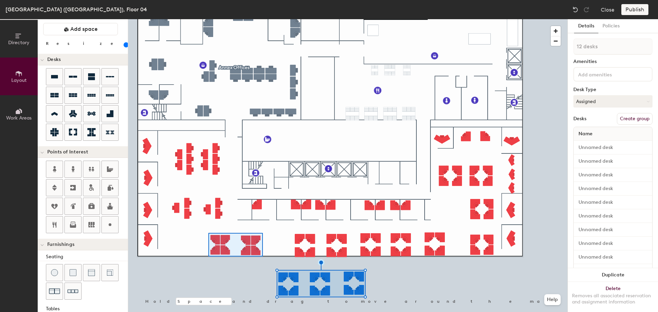
type input "8 desks"
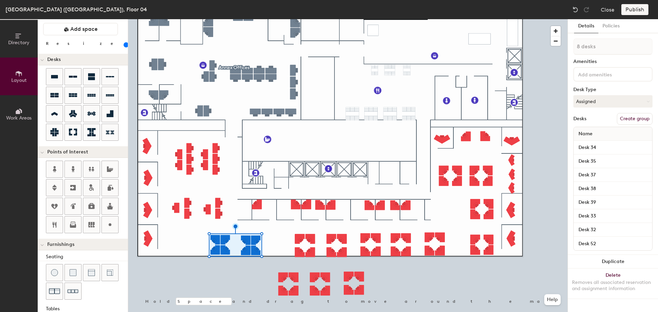
click at [618, 279] on button "Delete Removes all associated reservation and assignment information" at bounding box center [613, 284] width 90 height 30
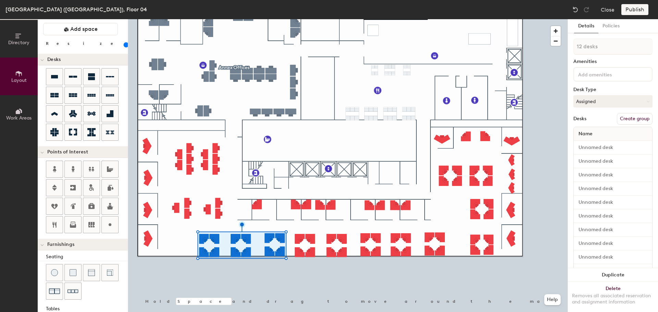
click at [261, 19] on div at bounding box center [348, 19] width 440 height 0
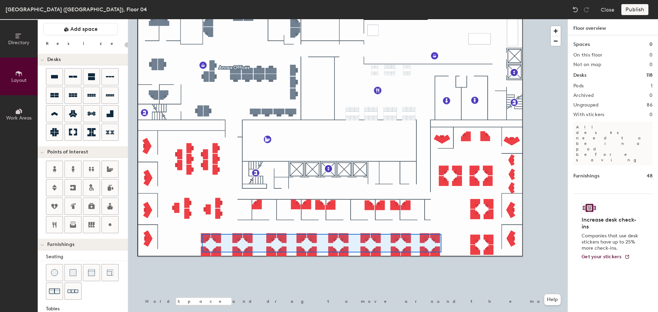
type input "120"
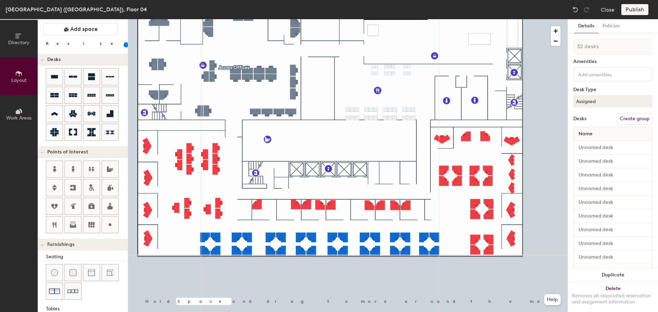
type input "1 desk"
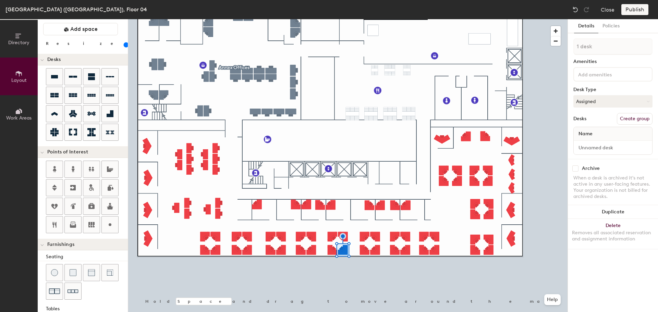
click at [353, 19] on div at bounding box center [348, 19] width 440 height 0
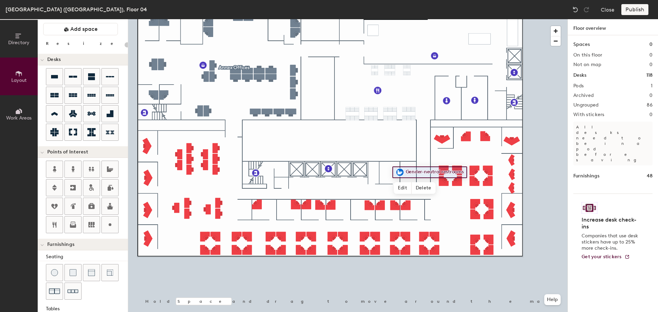
type input "120"
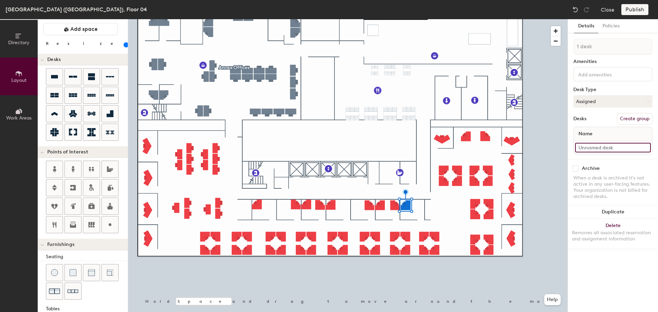
click at [606, 148] on input at bounding box center [613, 148] width 76 height 10
type input "04-005"
click at [395, 19] on div at bounding box center [348, 19] width 440 height 0
click at [602, 148] on input at bounding box center [613, 148] width 76 height 10
type input "04-006"
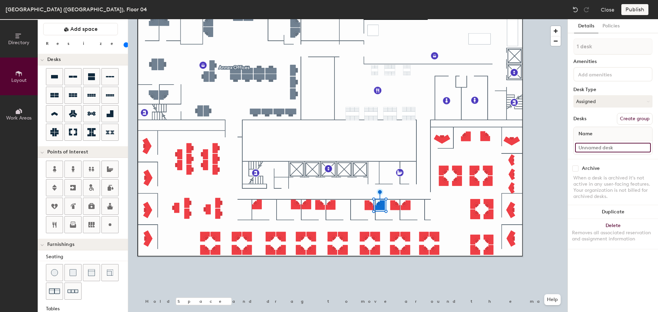
click at [621, 147] on input at bounding box center [613, 148] width 76 height 10
type input "04-007"
click at [582, 148] on input at bounding box center [613, 148] width 76 height 10
type input "04-008"
click at [597, 145] on input at bounding box center [613, 148] width 76 height 10
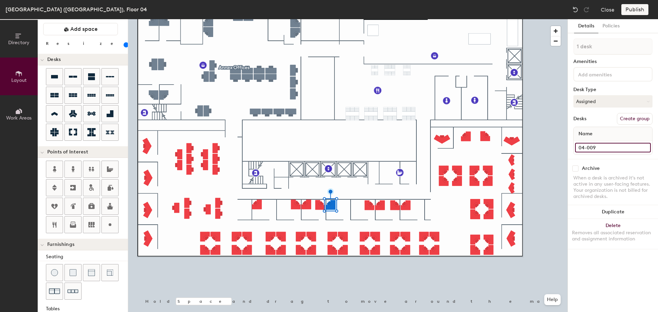
type input "04-009"
click at [592, 144] on input at bounding box center [613, 148] width 76 height 10
type input "04-010"
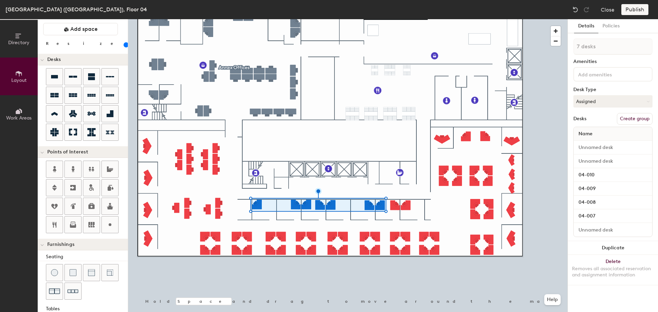
click at [612, 266] on div "Removes all associated reservation and assignment information" at bounding box center [613, 272] width 82 height 12
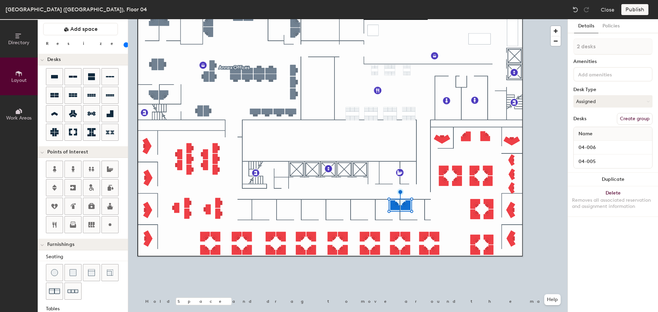
click at [623, 179] on button "Duplicate" at bounding box center [613, 180] width 90 height 14
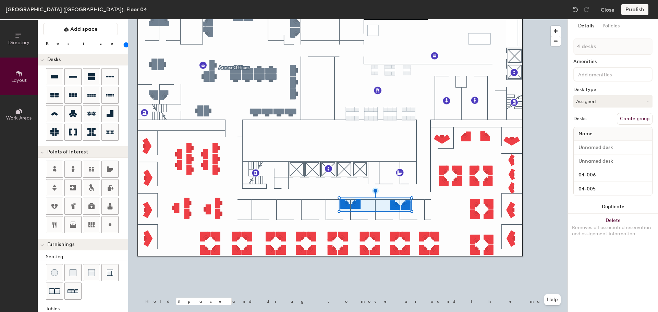
click at [603, 202] on button "Duplicate" at bounding box center [613, 207] width 90 height 14
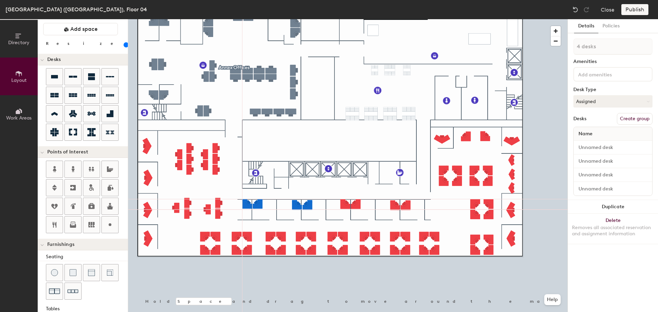
click at [291, 19] on div at bounding box center [348, 19] width 440 height 0
click at [637, 231] on div "Removes all associated reservation and assignment information" at bounding box center [613, 236] width 82 height 12
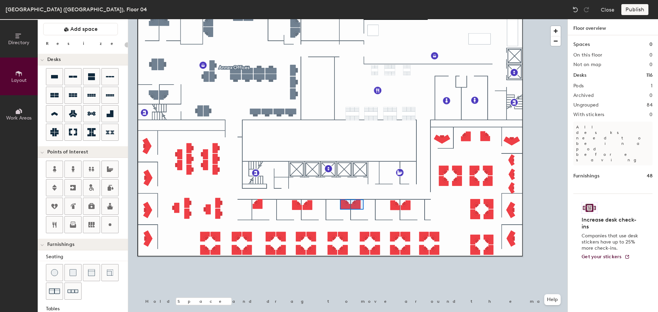
type input "120"
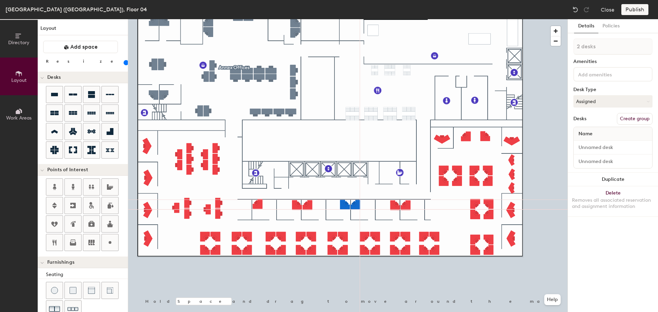
scroll to position [18, 0]
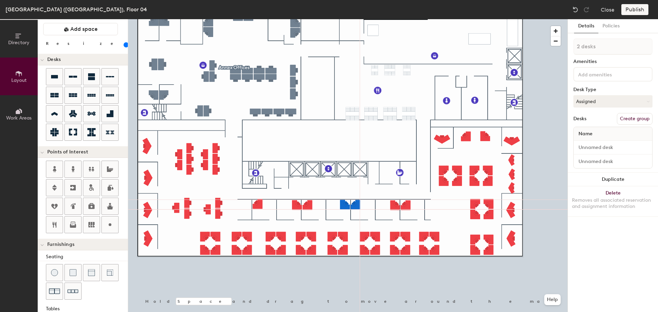
type input "1 desk"
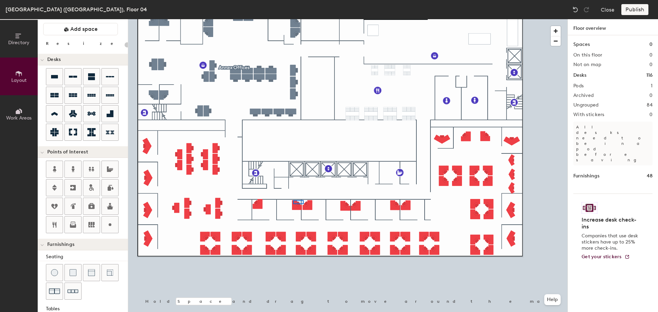
type input "120"
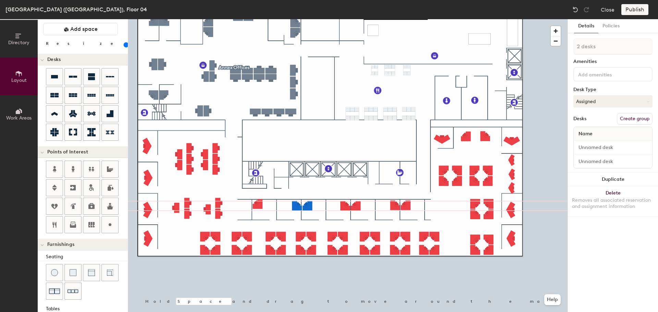
type input "1 desk"
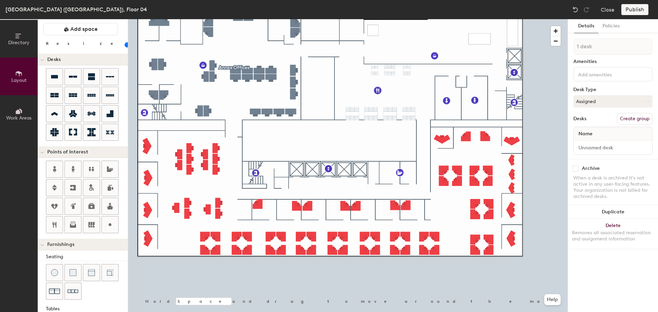
type input "120"
click at [587, 146] on input at bounding box center [613, 148] width 76 height 10
type input "04-007"
click at [610, 146] on input at bounding box center [613, 148] width 76 height 10
type input "04-008"
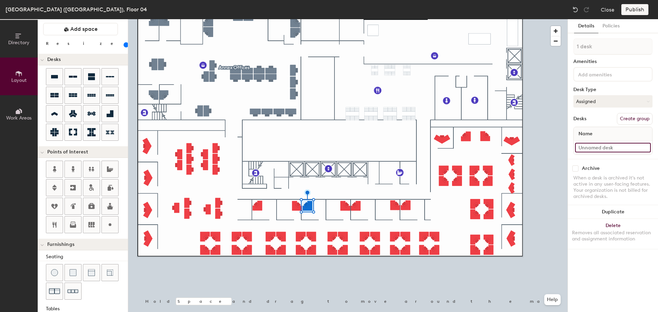
click at [616, 145] on input at bounding box center [613, 148] width 76 height 10
type input "04-009"
click at [607, 145] on input at bounding box center [613, 148] width 76 height 10
type input "04-010"
click at [604, 147] on input at bounding box center [613, 148] width 76 height 10
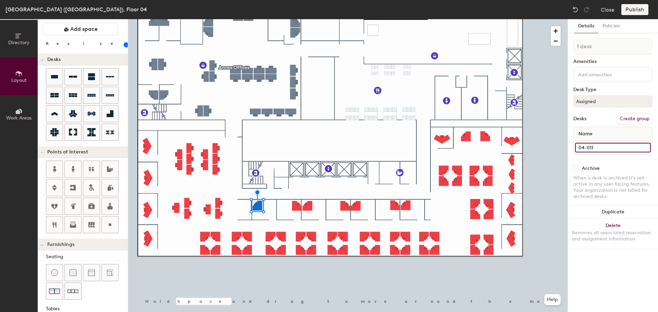
type input "04-011"
click at [607, 148] on input "Desk 7" at bounding box center [613, 148] width 76 height 10
type input "04-001"
click at [469, 19] on div at bounding box center [348, 19] width 440 height 0
click at [603, 148] on input "Desk 8" at bounding box center [613, 148] width 76 height 10
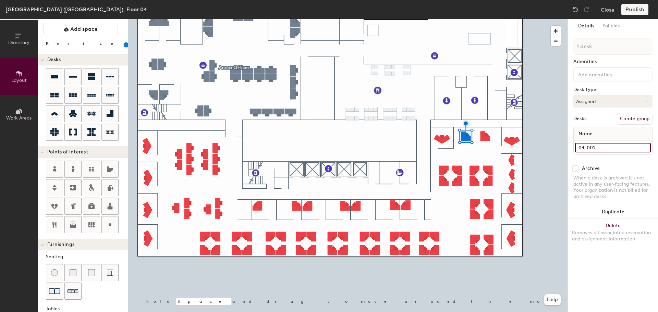
type input "04-002"
click at [591, 146] on input "Desk 1" at bounding box center [613, 148] width 76 height 10
type input "04-003"
click at [606, 149] on input "04-002" at bounding box center [613, 148] width 76 height 10
type input "04-078"
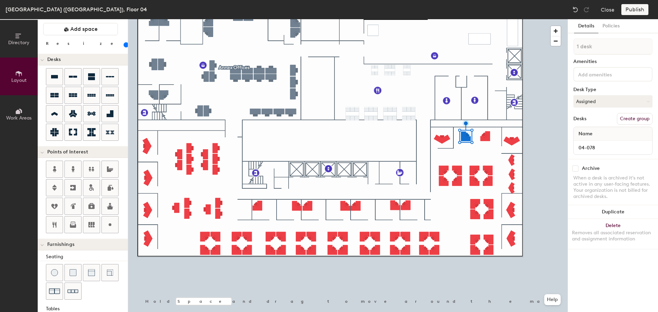
click at [485, 19] on div at bounding box center [348, 19] width 440 height 0
click at [592, 149] on input "04-003" at bounding box center [613, 148] width 76 height 10
type input "04-079"
click at [594, 150] on input "Desk 2" at bounding box center [613, 148] width 76 height 10
type input "04-002"
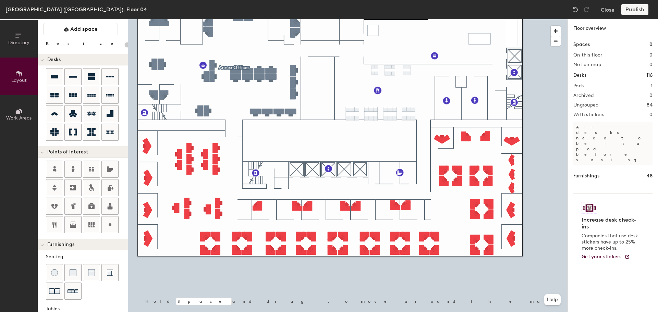
type input "80"
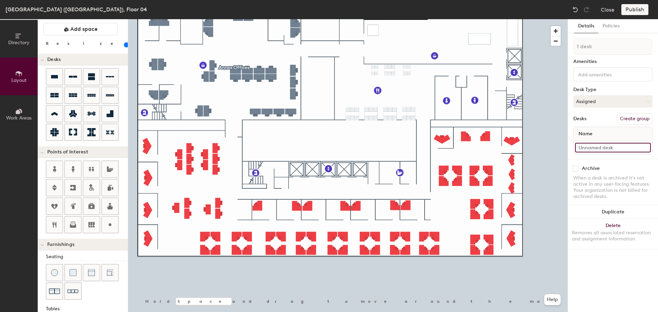
click at [601, 149] on input at bounding box center [613, 148] width 76 height 10
type input "04-084"
click at [596, 150] on input at bounding box center [613, 148] width 76 height 10
type input "04-083"
click at [585, 152] on input at bounding box center [613, 148] width 76 height 10
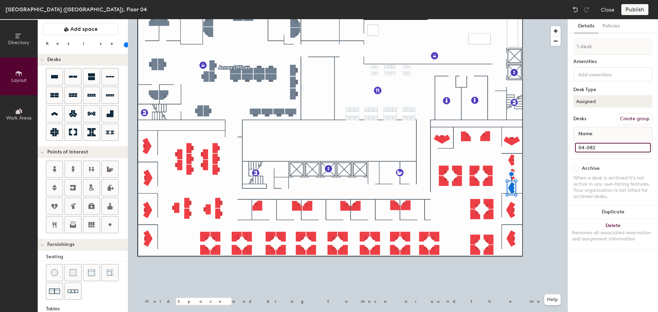
type input "04-082"
type input "120"
click at [606, 149] on input "Desk 13" at bounding box center [613, 148] width 76 height 10
type input "04-003"
click at [590, 149] on input "Desk 14" at bounding box center [613, 148] width 76 height 10
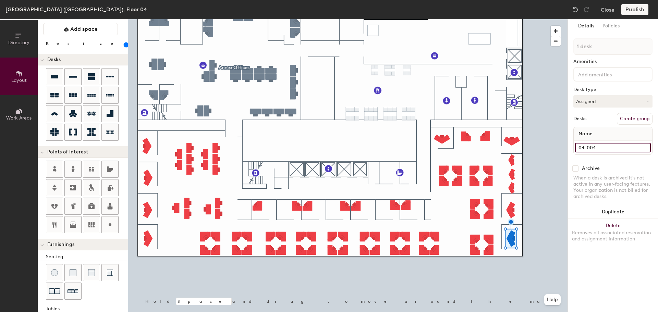
type input "04-004"
click at [612, 150] on input at bounding box center [613, 148] width 76 height 10
type input "04-072"
click at [597, 147] on input at bounding box center [613, 148] width 76 height 10
type input "04-071"
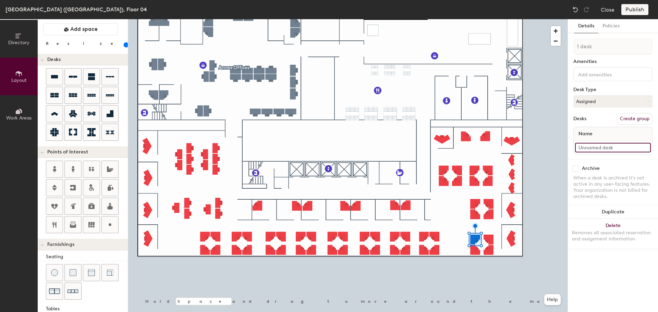
click at [600, 147] on input at bounding box center [613, 148] width 76 height 10
type input "04-070"
click at [614, 147] on input at bounding box center [613, 148] width 76 height 10
type input "04-073"
click at [489, 19] on div at bounding box center [348, 19] width 440 height 0
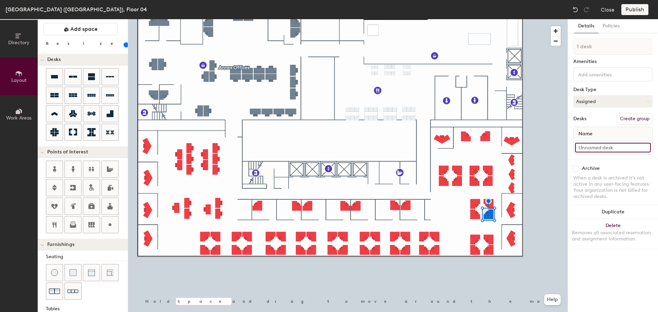
click at [593, 147] on input at bounding box center [613, 148] width 76 height 10
type input "04-074"
click at [594, 151] on input at bounding box center [613, 148] width 76 height 10
type input "04-069"
click at [602, 146] on input at bounding box center [613, 148] width 76 height 10
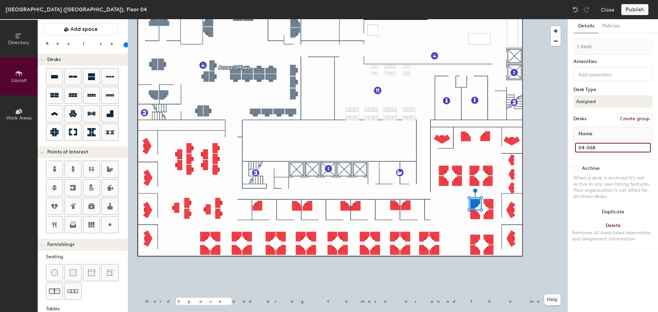
type input "04-068"
click at [597, 147] on input at bounding box center [613, 148] width 76 height 10
type input "04-075"
click at [475, 19] on div at bounding box center [348, 19] width 440 height 0
click at [515, 19] on div at bounding box center [348, 19] width 440 height 0
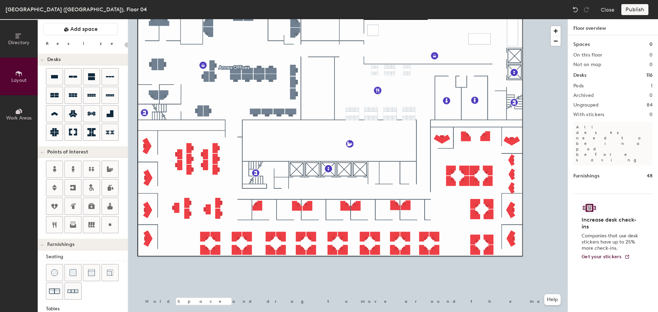
type input "120"
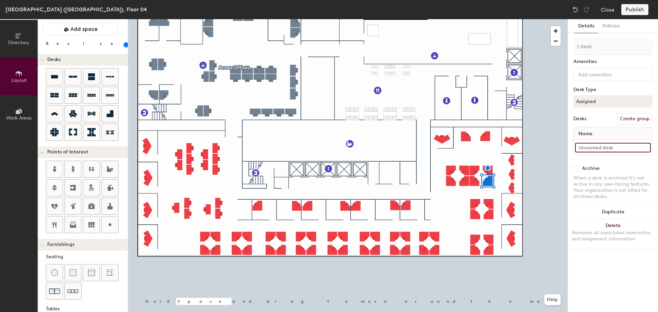
click at [623, 148] on input at bounding box center [613, 148] width 76 height 10
type input "04-081"
click at [586, 147] on input at bounding box center [613, 148] width 76 height 10
type input "04-080"
click at [593, 148] on input at bounding box center [613, 148] width 76 height 10
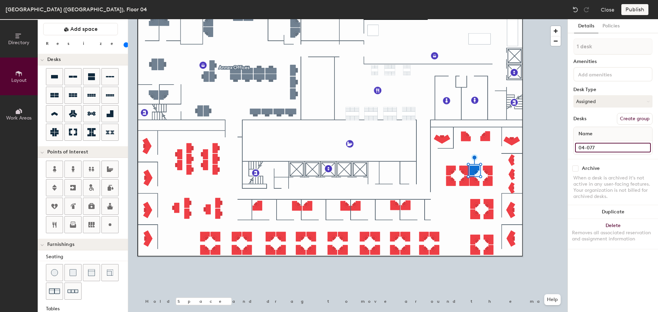
type input "04-077"
drag, startPoint x: 593, startPoint y: 148, endPoint x: 599, endPoint y: 146, distance: 5.7
click at [594, 148] on input at bounding box center [613, 148] width 76 height 10
type input "04-076"
click at [587, 148] on input at bounding box center [613, 148] width 76 height 10
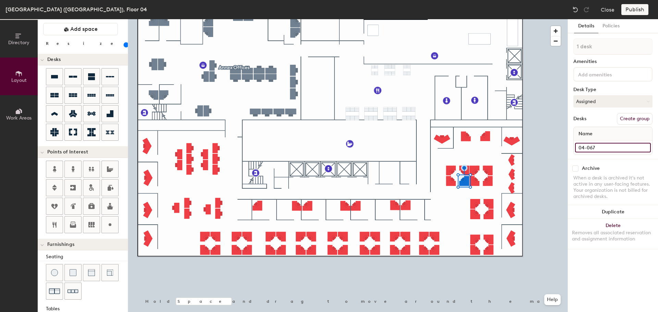
type input "04-067"
click at [451, 19] on div at bounding box center [348, 19] width 440 height 0
click at [598, 148] on input at bounding box center [613, 148] width 76 height 10
type input "04-064"
click at [587, 146] on input at bounding box center [613, 148] width 76 height 10
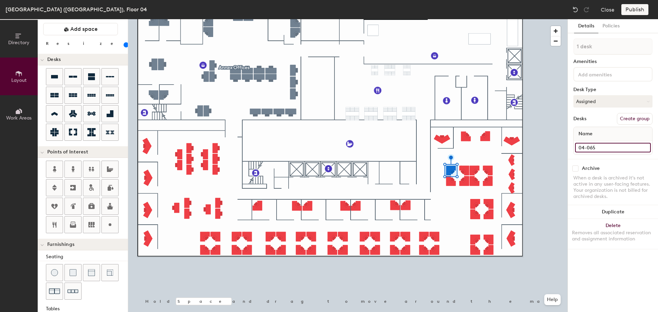
type input "04-065"
click at [598, 147] on input at bounding box center [613, 148] width 76 height 10
type input "04-066"
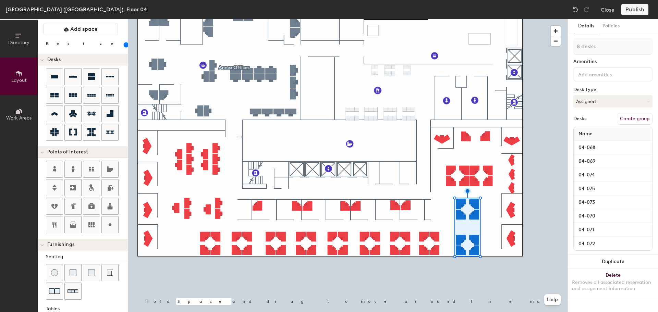
type input "1 desk"
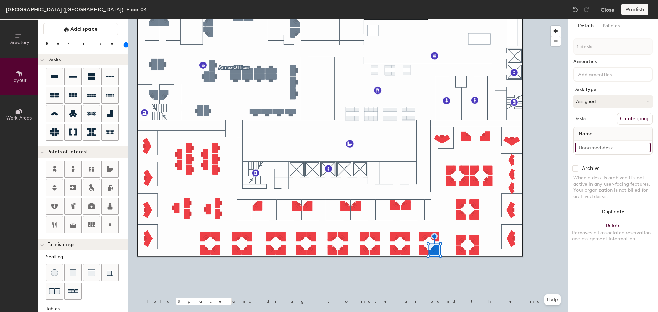
click at [594, 146] on input at bounding box center [613, 148] width 76 height 10
type input "04-062"
click at [598, 145] on input at bounding box center [613, 148] width 76 height 10
type input "04-061"
click at [589, 145] on input at bounding box center [613, 148] width 76 height 10
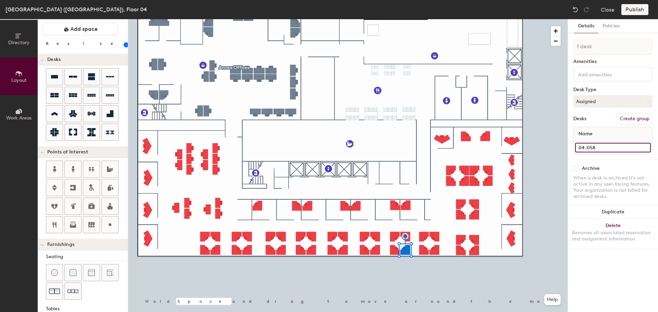
type input "04-058"
click at [608, 142] on div at bounding box center [613, 148] width 79 height 14
click at [607, 149] on input at bounding box center [613, 148] width 76 height 10
type input "04-057"
click at [611, 146] on input at bounding box center [613, 148] width 76 height 10
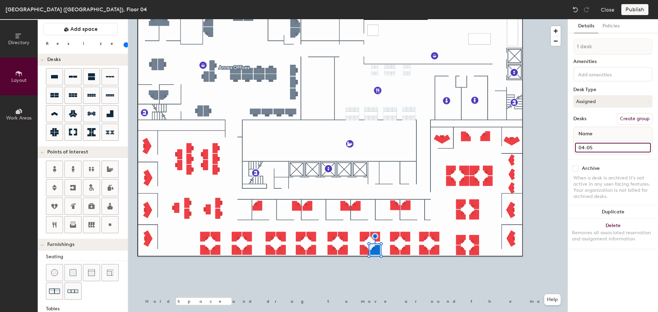
type input "04-054"
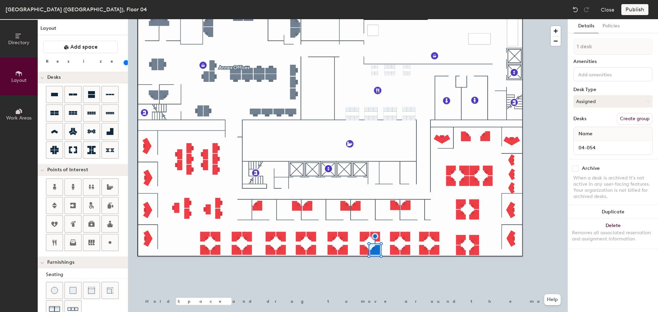
scroll to position [18, 0]
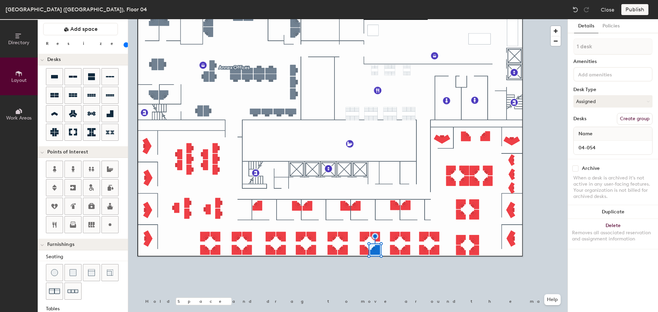
type input "04-054"
click at [606, 149] on input at bounding box center [613, 148] width 76 height 10
type input "04-053"
click at [599, 147] on input at bounding box center [613, 148] width 76 height 10
type input "04-050"
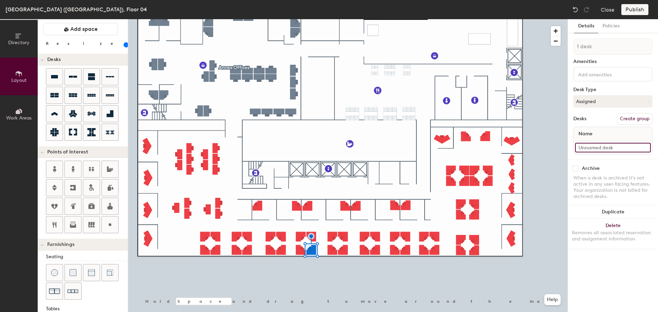
click at [612, 149] on input at bounding box center [613, 148] width 76 height 10
type input "04-049"
click at [603, 148] on input at bounding box center [613, 148] width 76 height 10
type input "04-046"
click at [311, 19] on div at bounding box center [348, 19] width 440 height 0
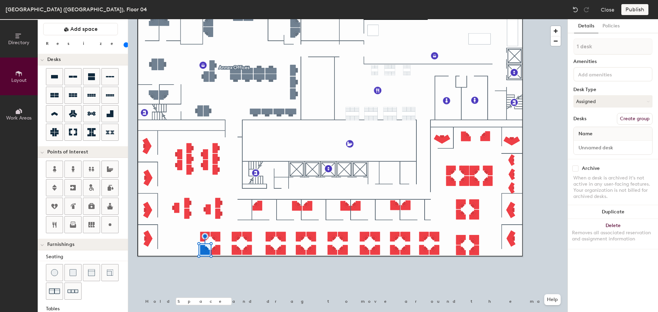
click at [312, 19] on div at bounding box center [348, 19] width 440 height 0
click at [606, 149] on input at bounding box center [613, 148] width 76 height 10
type input "04-020"
click at [613, 148] on input at bounding box center [613, 148] width 76 height 10
type input "04-021"
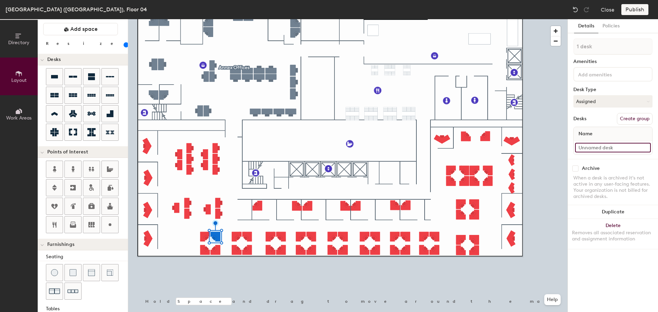
click at [597, 146] on input at bounding box center [613, 148] width 76 height 10
type input "04-022"
click at [600, 150] on input at bounding box center [613, 148] width 76 height 10
type input "04-019"
click at [580, 149] on input at bounding box center [613, 148] width 76 height 10
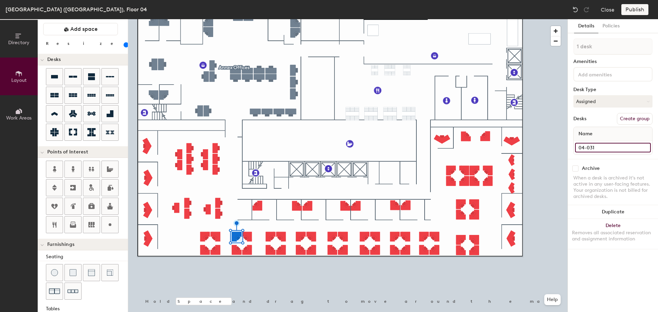
type input "04-031"
click at [606, 154] on div at bounding box center [613, 148] width 79 height 14
click at [607, 147] on input at bounding box center [613, 148] width 76 height 10
type input "04-032"
click at [606, 149] on input at bounding box center [613, 148] width 76 height 10
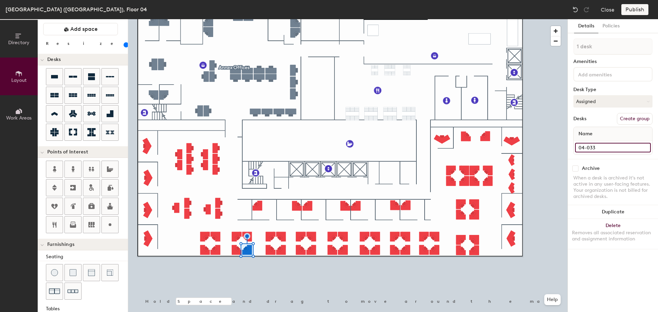
type input "04-033"
click at [594, 146] on input at bounding box center [613, 148] width 76 height 10
type input "04-034"
click at [214, 19] on div at bounding box center [348, 19] width 440 height 0
click at [611, 145] on input at bounding box center [613, 148] width 76 height 10
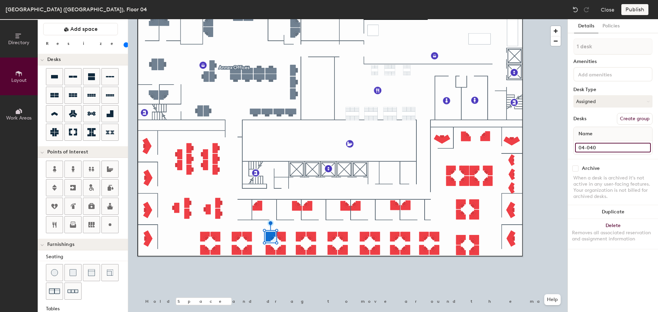
type input "04-040"
click at [591, 148] on input at bounding box center [613, 148] width 76 height 10
type input "04-041"
click at [614, 147] on input at bounding box center [613, 148] width 76 height 10
type input "04-042"
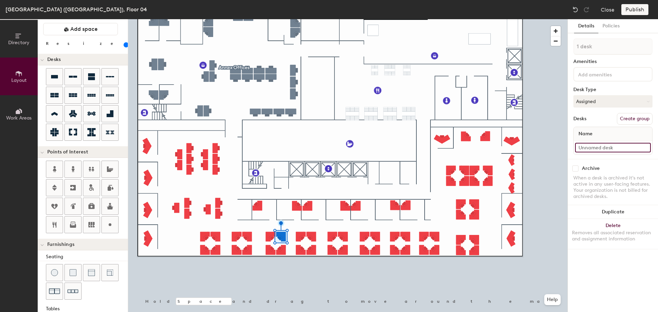
click at [598, 145] on input at bounding box center [613, 148] width 76 height 10
type input "04-043"
click at [594, 146] on input at bounding box center [613, 148] width 76 height 10
type input "04-044"
click at [601, 150] on input "04-046" at bounding box center [613, 148] width 76 height 10
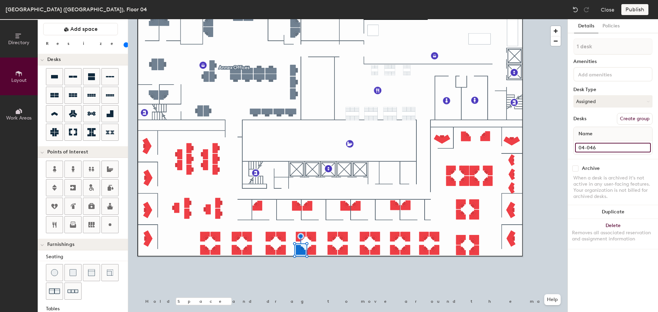
click at [601, 150] on input "04-046" at bounding box center [613, 148] width 76 height 10
click at [601, 146] on input "04-046" at bounding box center [613, 148] width 76 height 10
type input "04-045"
click at [590, 150] on input at bounding box center [613, 148] width 76 height 10
type input "04-053"
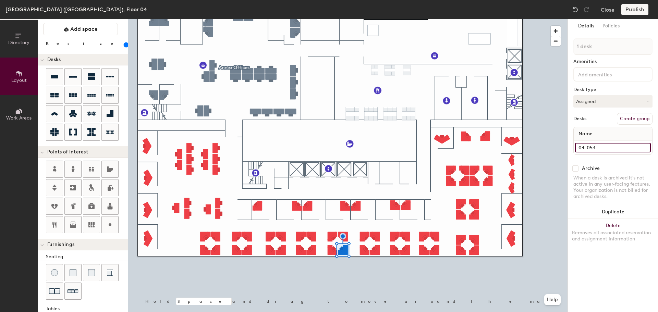
click at [604, 145] on input "04-053" at bounding box center [613, 148] width 76 height 10
type input "04-050"
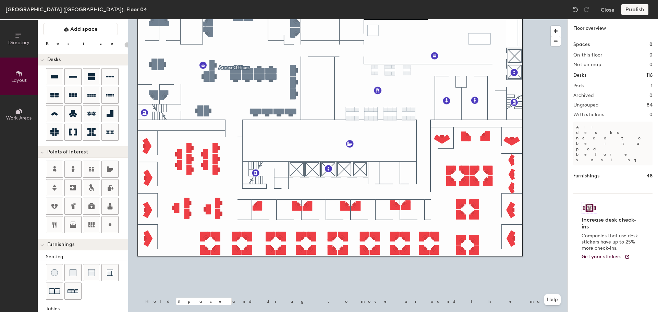
type input "120"
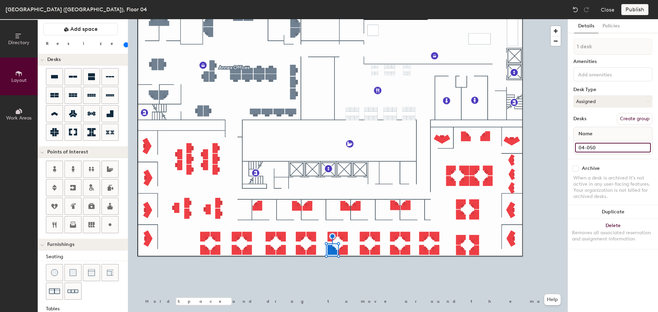
click at [602, 147] on input "04-050" at bounding box center [613, 148] width 76 height 10
click at [600, 147] on input "04-050" at bounding box center [613, 148] width 76 height 10
type input "04-049"
click at [611, 149] on input "04-049" at bounding box center [613, 148] width 76 height 10
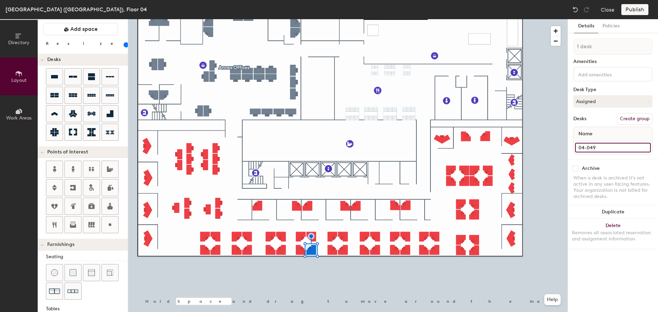
click at [609, 149] on input "04-049" at bounding box center [613, 148] width 76 height 10
type input "04-046"
click at [593, 148] on input at bounding box center [613, 148] width 76 height 10
type input "04-047"
click at [333, 19] on div at bounding box center [348, 19] width 440 height 0
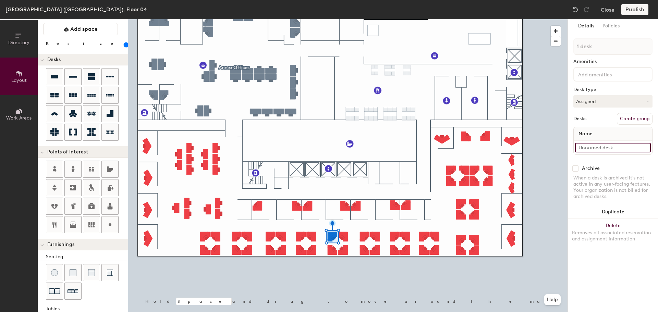
click at [605, 149] on input at bounding box center [613, 148] width 76 height 10
type input "04-048"
click at [607, 146] on input at bounding box center [613, 148] width 76 height 10
type input "04-051"
click at [344, 19] on div at bounding box center [348, 19] width 440 height 0
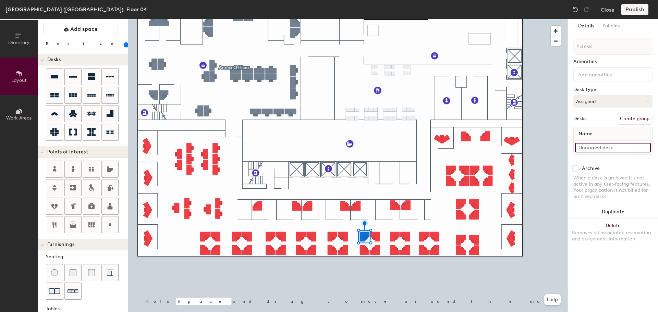
click at [591, 145] on input at bounding box center [613, 148] width 76 height 10
type input "04-052"
click at [606, 147] on input at bounding box center [613, 148] width 76 height 10
type input "04-055"
click at [602, 147] on input at bounding box center [613, 148] width 76 height 10
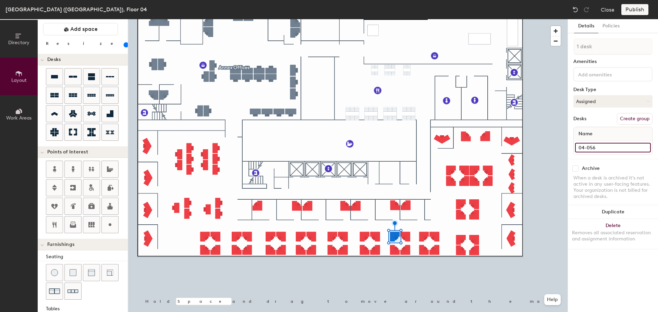
type input "04-056"
drag, startPoint x: 594, startPoint y: 148, endPoint x: 599, endPoint y: 144, distance: 6.2
click at [594, 147] on input at bounding box center [613, 148] width 76 height 10
type input "04-059"
click at [586, 145] on input at bounding box center [613, 148] width 76 height 10
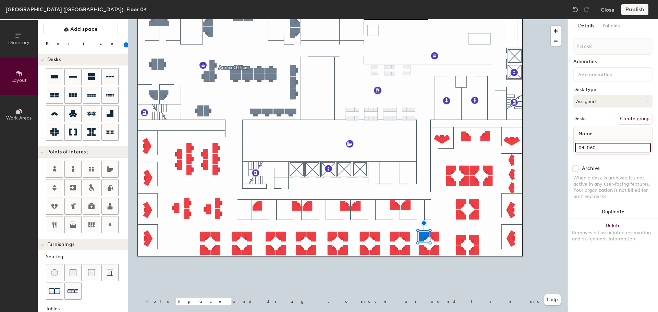
type input "04-060"
click at [433, 19] on div at bounding box center [348, 19] width 440 height 0
click at [592, 144] on input at bounding box center [613, 148] width 76 height 10
type input "04-063"
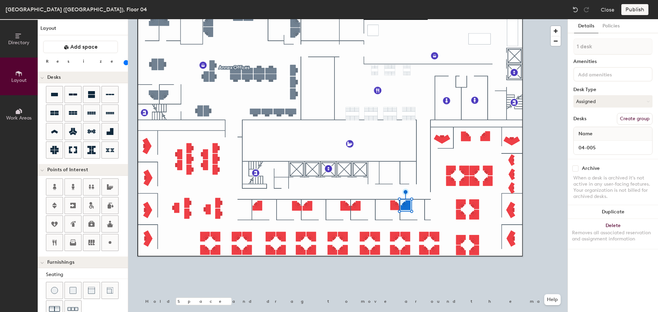
scroll to position [18, 0]
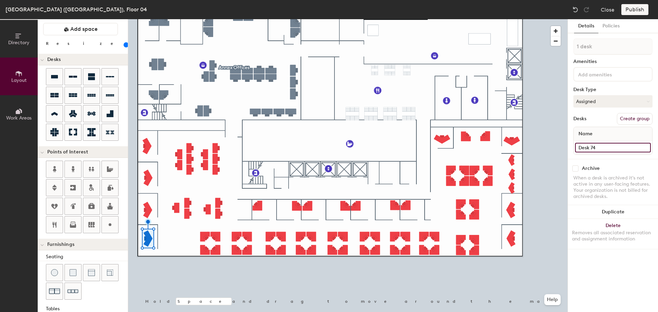
click at [589, 149] on input "Desk 74" at bounding box center [613, 148] width 76 height 10
type input "04-012"
click at [616, 146] on input "Desk 73" at bounding box center [613, 148] width 76 height 10
type input "04-013"
click at [597, 147] on input "Desk 71" at bounding box center [613, 148] width 76 height 10
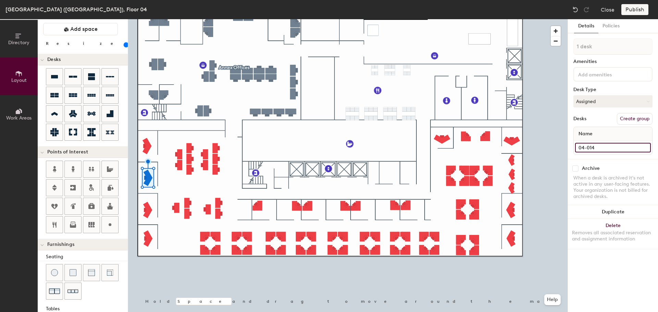
type input "04-014"
click at [149, 19] on div at bounding box center [348, 19] width 440 height 0
click at [620, 146] on input "Desk 65" at bounding box center [613, 148] width 76 height 10
type input "04-015"
click at [610, 145] on input "Desk 64" at bounding box center [613, 148] width 76 height 10
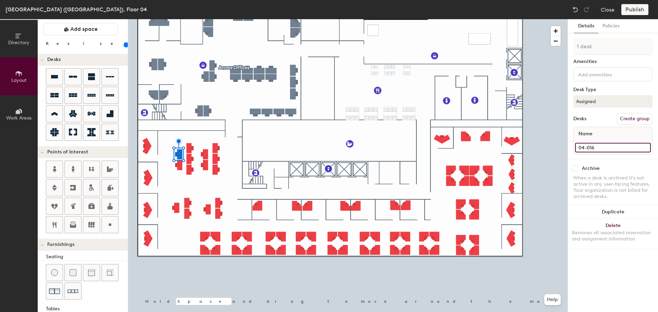
type input "04-016"
click at [602, 149] on input "Desk 63" at bounding box center [613, 148] width 76 height 10
type input "04-017"
click at [601, 150] on input "Desk 61" at bounding box center [613, 148] width 76 height 10
type input "04-018"
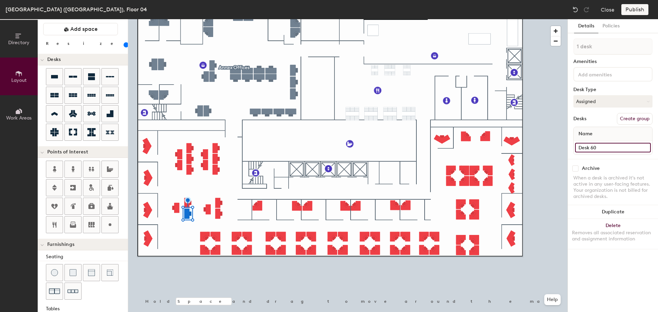
click at [601, 146] on input "Desk 60" at bounding box center [613, 148] width 76 height 10
type input "04-023"
click at [606, 148] on input "Desk 59" at bounding box center [613, 148] width 76 height 10
type input "04-024"
click at [600, 148] on input "Desk 62" at bounding box center [613, 148] width 76 height 10
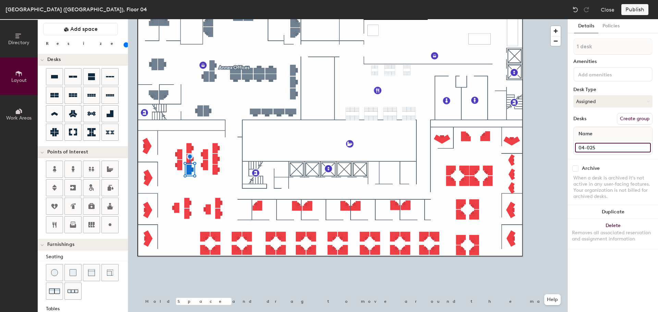
type input "04-025"
click at [193, 19] on div at bounding box center [348, 19] width 440 height 0
click at [610, 147] on input "Desk 67" at bounding box center [613, 148] width 76 height 10
type input "04-026"
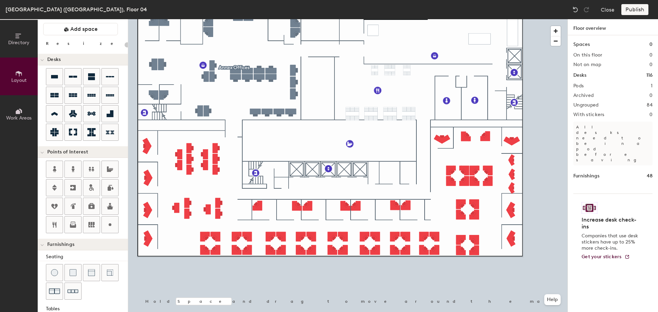
type input "120"
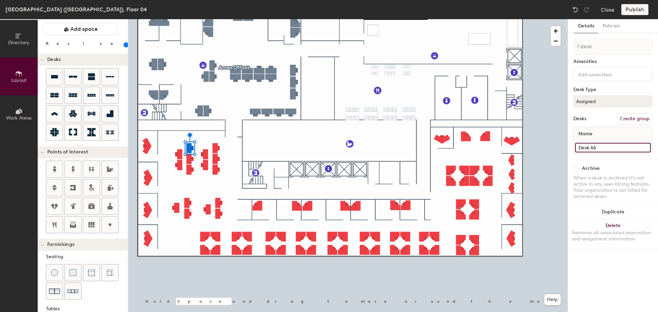
click at [601, 145] on input "Desk 66" at bounding box center [613, 148] width 76 height 10
type input "04-027"
click at [609, 145] on input "Desk 69" at bounding box center [613, 148] width 76 height 10
type input "04-028"
click at [584, 148] on input "Desk 72" at bounding box center [613, 148] width 76 height 10
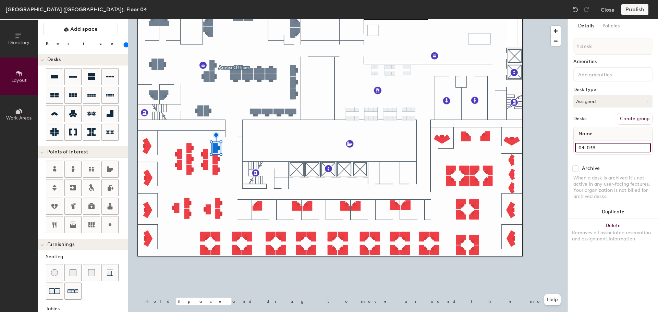
type input "04-039"
click at [591, 146] on input "Desk 70" at bounding box center [613, 148] width 76 height 10
type input "04-038"
click at [599, 147] on input "Desk 68" at bounding box center [613, 148] width 76 height 10
type input "04-029"
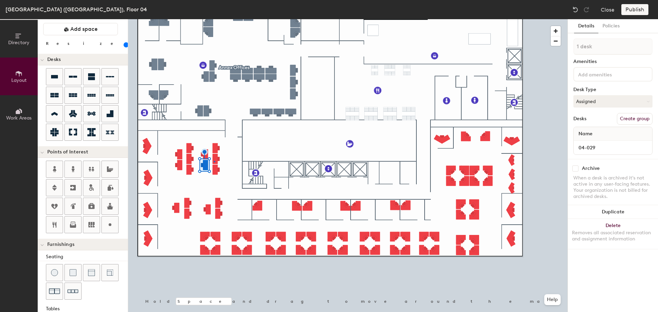
click at [214, 19] on div at bounding box center [348, 19] width 440 height 0
click at [594, 154] on div "Desk 57" at bounding box center [613, 148] width 79 height 14
click at [595, 150] on input "Desk 57" at bounding box center [613, 148] width 76 height 10
type input "04-037"
click at [615, 146] on input "Desk 53" at bounding box center [613, 148] width 76 height 10
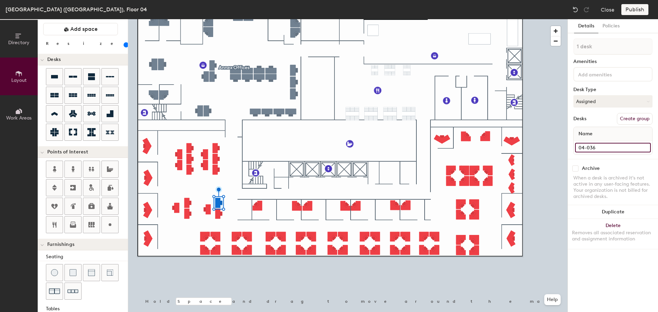
type input "04-036"
click at [598, 149] on input "Desk 58" at bounding box center [613, 148] width 76 height 10
type input "04-030"
click at [218, 19] on div at bounding box center [348, 19] width 440 height 0
click at [612, 147] on input "Desk 36" at bounding box center [613, 148] width 76 height 10
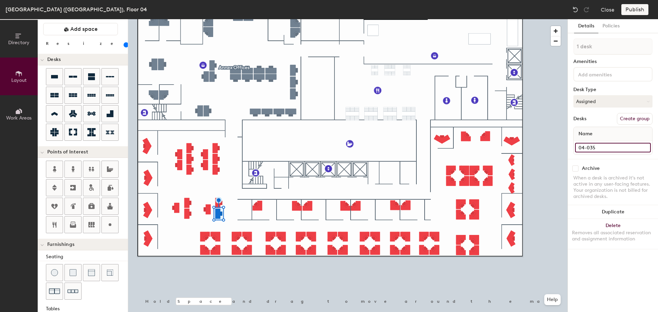
type input "04-035"
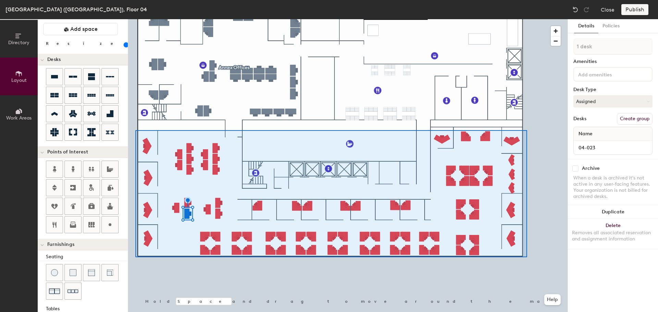
type input "20"
type input "84 desks"
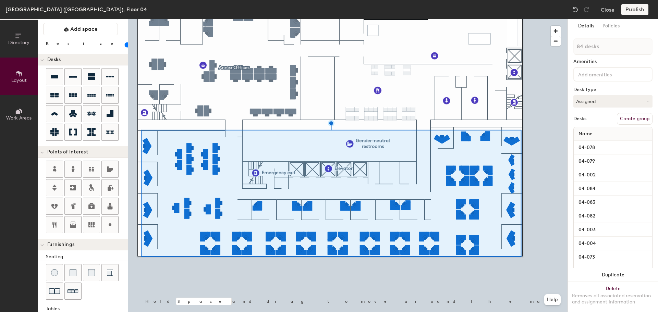
click at [642, 117] on button "Create group" at bounding box center [635, 119] width 36 height 12
type input "20"
click at [560, 48] on div "Directory Layout Work Areas Layout Add space Resize Desks Points of Interest Fu…" at bounding box center [329, 165] width 658 height 293
type input "O"
type input "20"
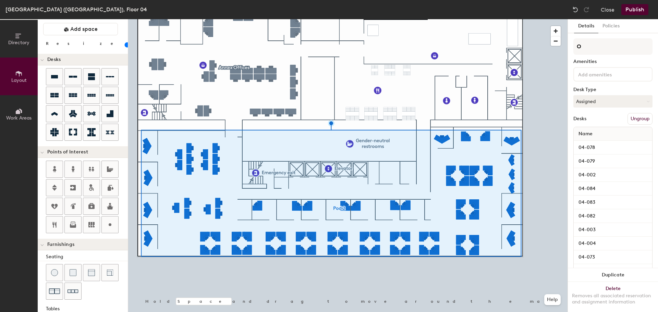
type input "Of"
type input "20"
type input "Office"
type input "20"
type input "Offices"
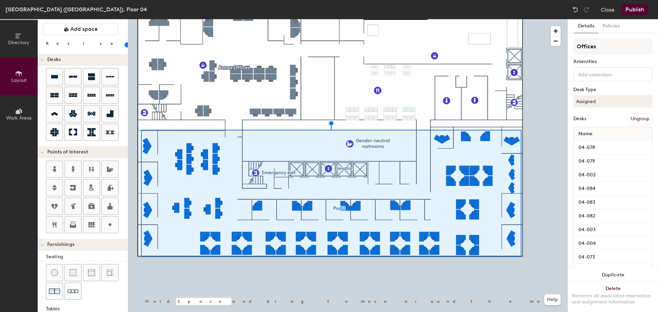
type input "20"
type input "Offices"
click at [631, 9] on button "Publish" at bounding box center [635, 9] width 27 height 11
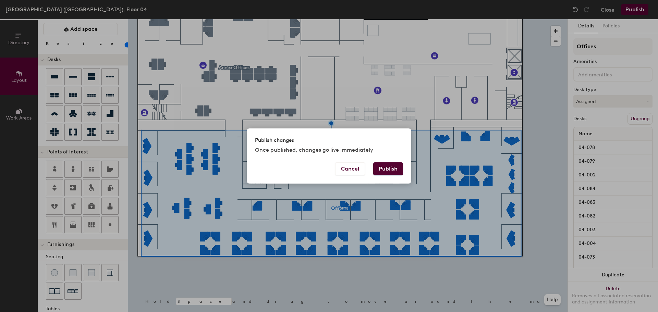
click at [393, 171] on button "Publish" at bounding box center [388, 169] width 30 height 13
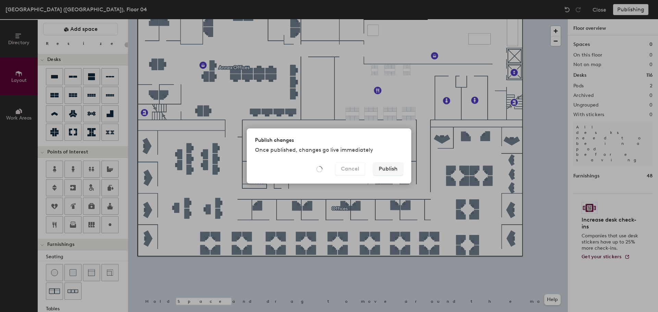
type input "20"
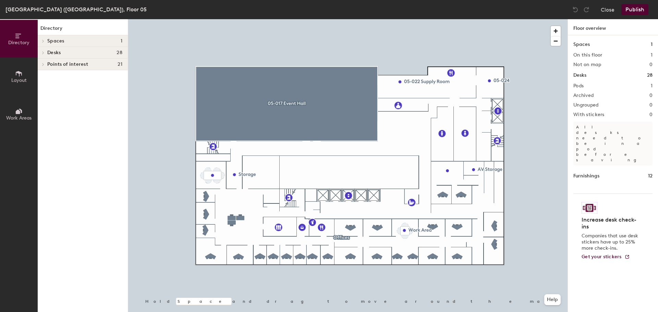
click at [401, 19] on div at bounding box center [348, 19] width 440 height 0
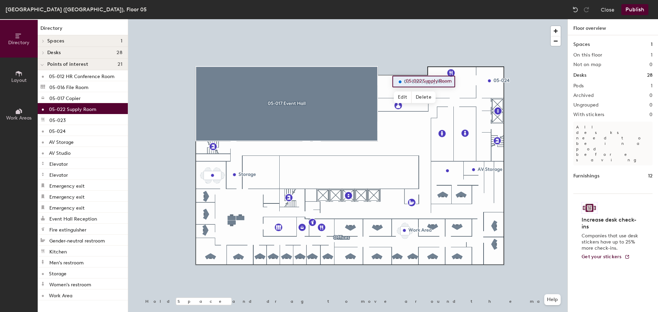
click at [400, 96] on span "Edit" at bounding box center [403, 98] width 18 height 12
click at [451, 83] on input "05-022 Supply Room" at bounding box center [432, 82] width 56 height 10
type input "05-022 Storage"
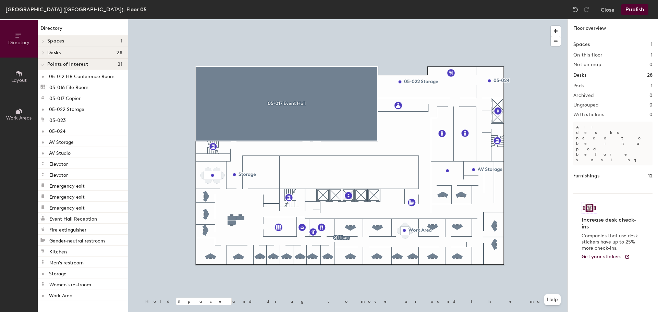
click at [633, 8] on button "Publish" at bounding box center [635, 9] width 27 height 11
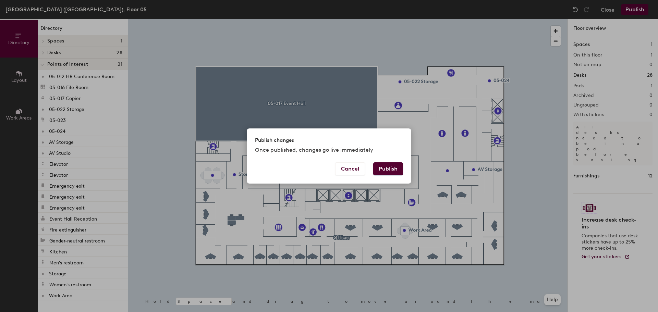
click at [380, 173] on button "Publish" at bounding box center [388, 169] width 30 height 13
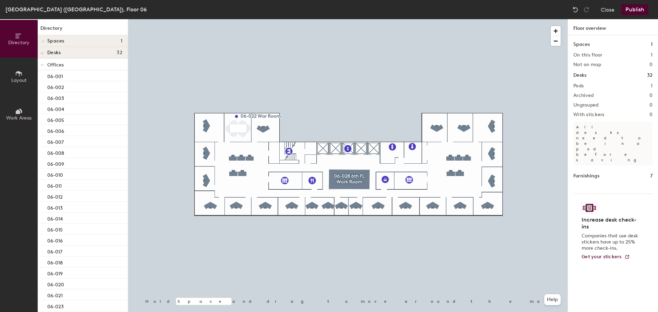
click at [607, 13] on button "Close" at bounding box center [608, 9] width 14 height 11
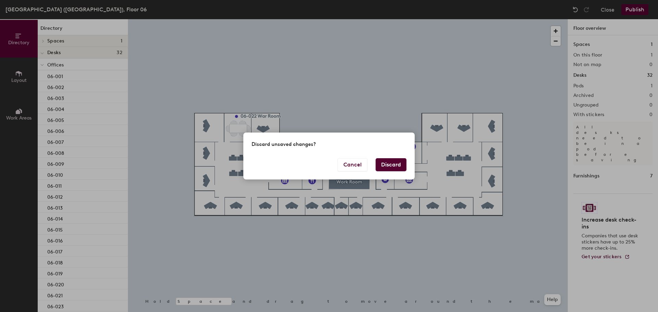
click at [378, 167] on button "Discard" at bounding box center [391, 164] width 31 height 13
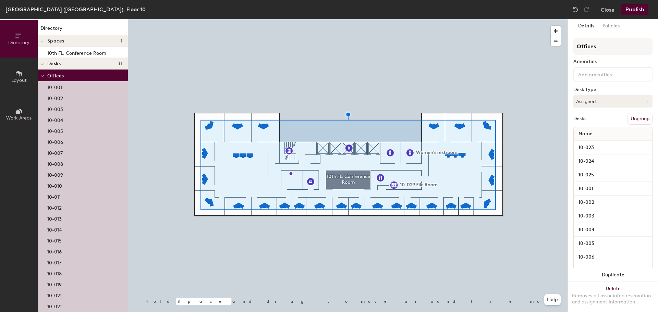
click at [636, 115] on button "Ungroup" at bounding box center [640, 119] width 25 height 12
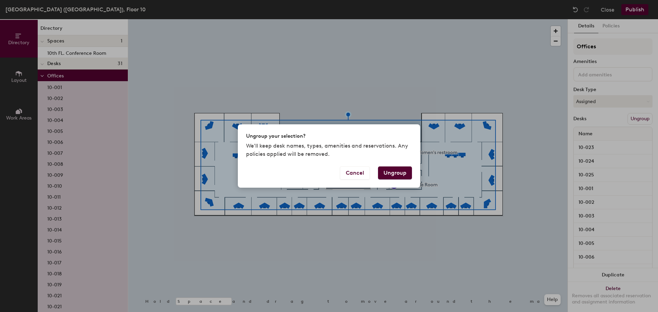
click at [390, 175] on button "Ungroup" at bounding box center [395, 173] width 34 height 13
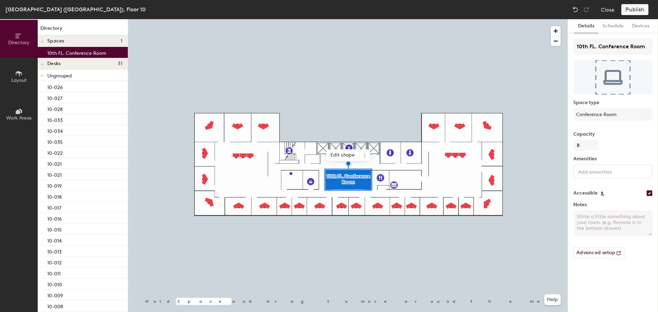
click at [365, 155] on icon at bounding box center [364, 155] width 1 height 1
click at [368, 168] on span "Remove from map" at bounding box center [389, 172] width 61 height 12
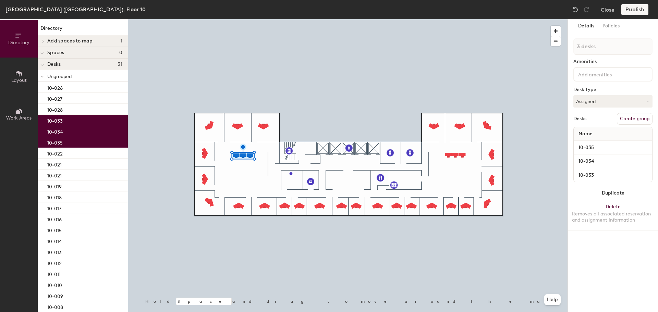
click at [600, 208] on button "Delete Removes all associated reservation and assignment information" at bounding box center [613, 215] width 90 height 30
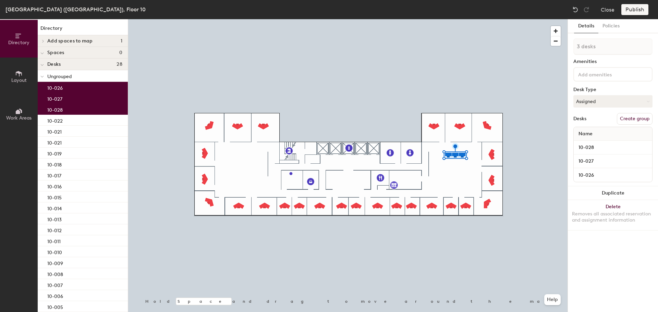
click at [601, 212] on div "Removes all associated reservation and assignment information" at bounding box center [613, 217] width 82 height 12
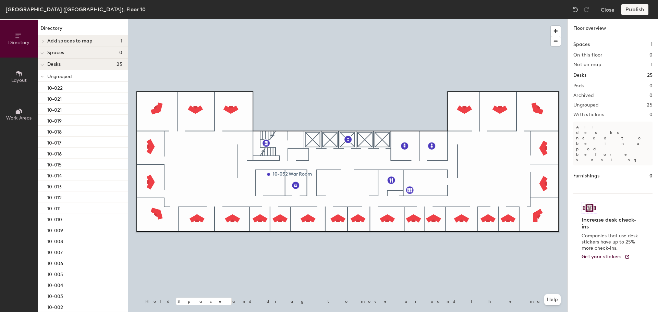
click at [17, 80] on span "Layout" at bounding box center [18, 80] width 15 height 6
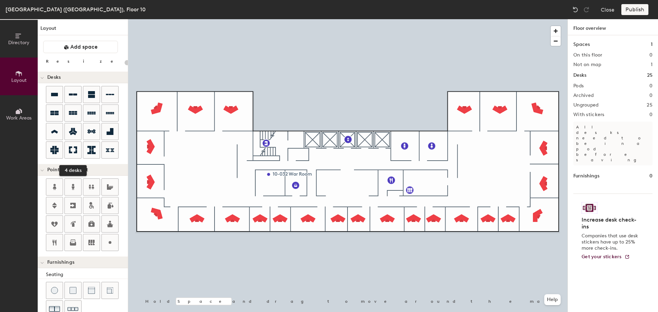
click at [74, 148] on icon at bounding box center [73, 150] width 8 height 7
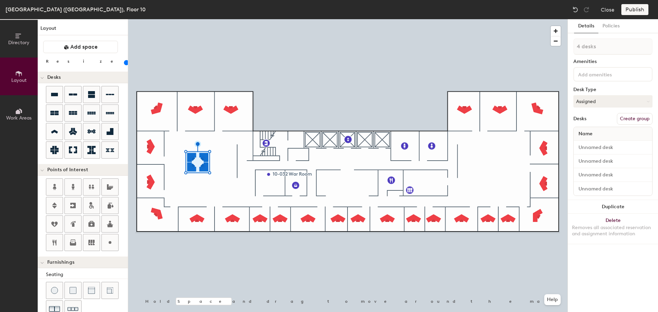
click at [623, 204] on button "Duplicate" at bounding box center [613, 207] width 90 height 14
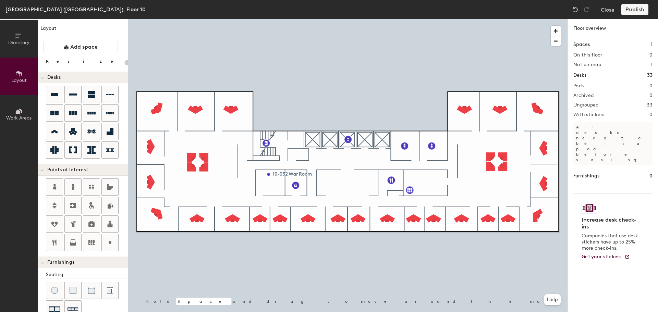
click at [410, 19] on div at bounding box center [348, 19] width 440 height 0
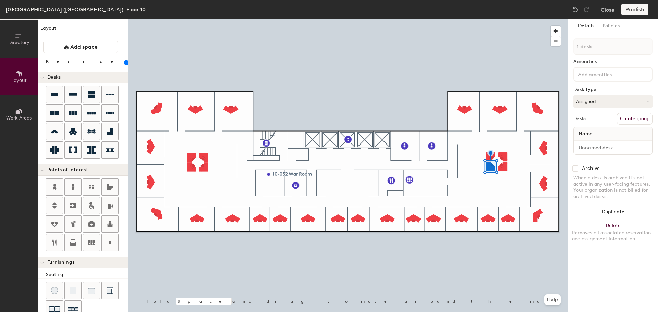
click at [613, 230] on div "Removes all associated reservation and assignment information" at bounding box center [613, 236] width 82 height 12
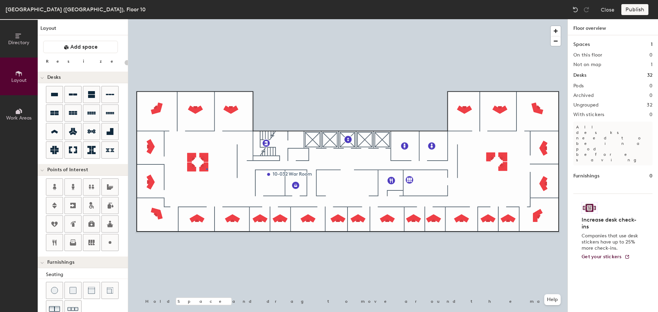
click at [206, 19] on div at bounding box center [348, 19] width 440 height 0
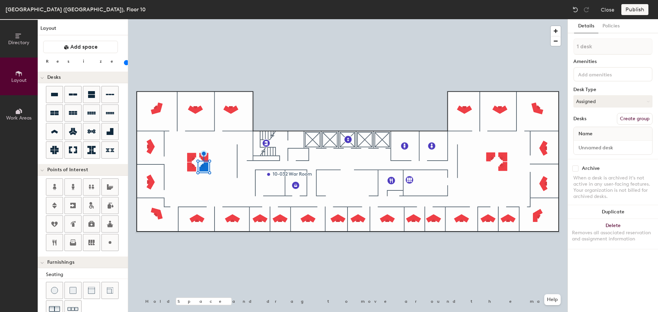
click at [603, 237] on div "Removes all associated reservation and assignment information" at bounding box center [613, 236] width 82 height 12
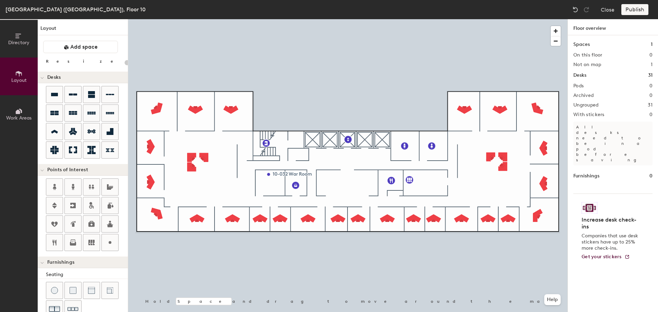
click at [502, 19] on div at bounding box center [348, 19] width 440 height 0
type input "100"
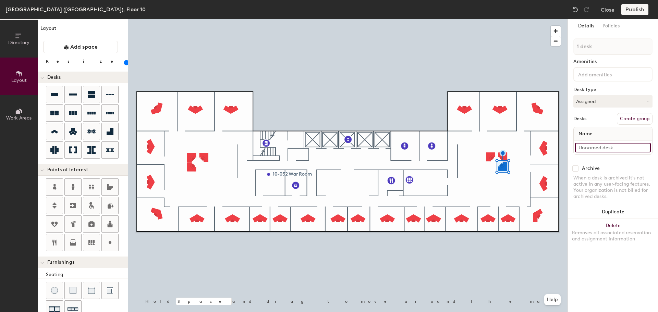
click at [587, 147] on input at bounding box center [613, 148] width 76 height 10
type input "10-026"
click at [600, 151] on input at bounding box center [613, 148] width 76 height 10
type input "0"
type input "10-028"
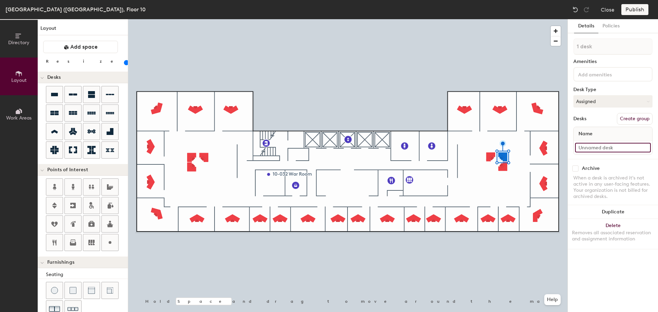
click at [622, 148] on input at bounding box center [613, 148] width 76 height 10
type input "10-027"
click at [600, 148] on input at bounding box center [613, 148] width 76 height 10
type input "10-033"
click at [603, 144] on input at bounding box center [613, 148] width 76 height 10
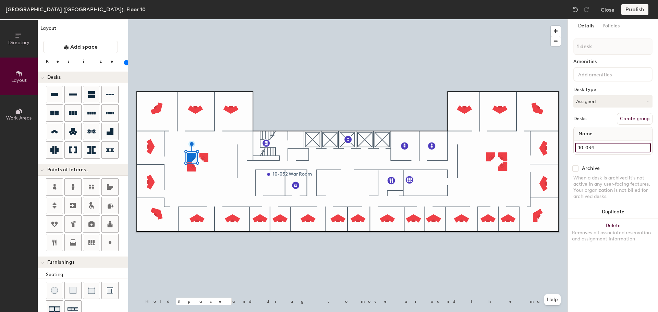
type input "10-034"
click at [587, 143] on input at bounding box center [613, 148] width 76 height 10
type input "10-035"
click at [345, 19] on div at bounding box center [348, 19] width 440 height 0
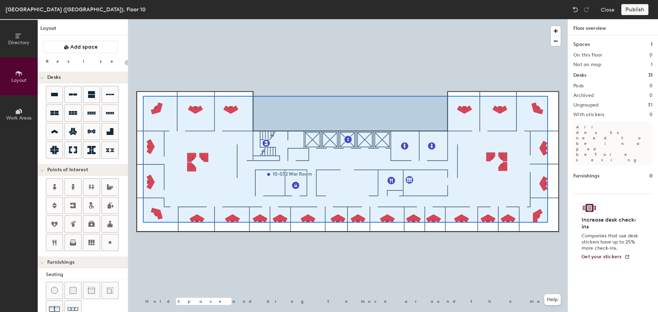
type input "100"
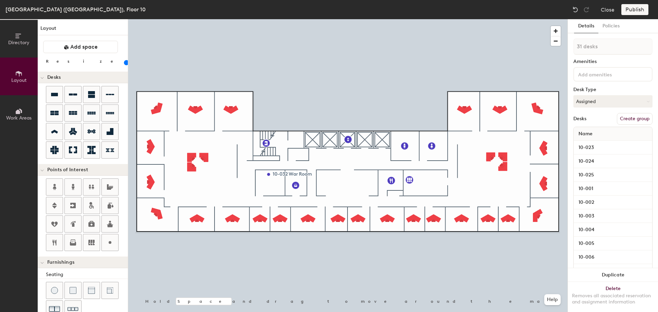
click at [639, 116] on button "Create group" at bounding box center [635, 119] width 36 height 12
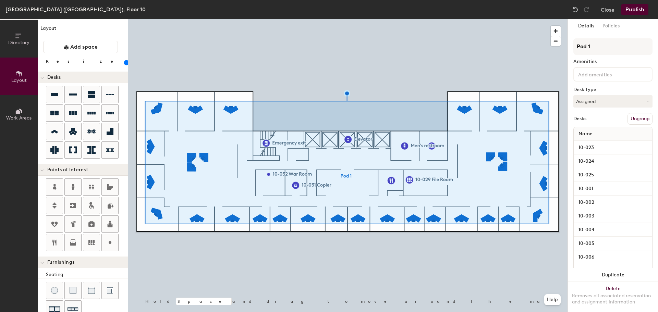
click at [566, 44] on div "Directory Layout Work Areas Layout Add space Resize Desks Points of Interest Fu…" at bounding box center [329, 165] width 658 height 293
type input "Offices"
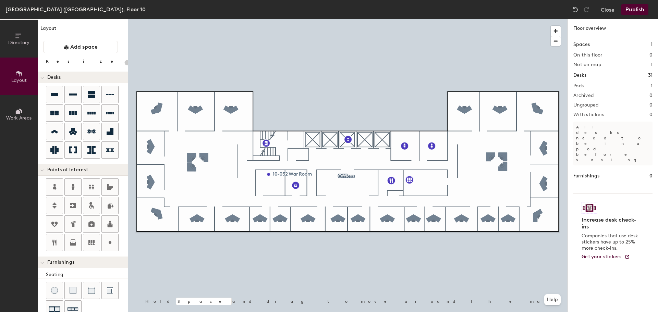
type input "20"
click at [23, 42] on span "Directory" at bounding box center [18, 43] width 21 height 6
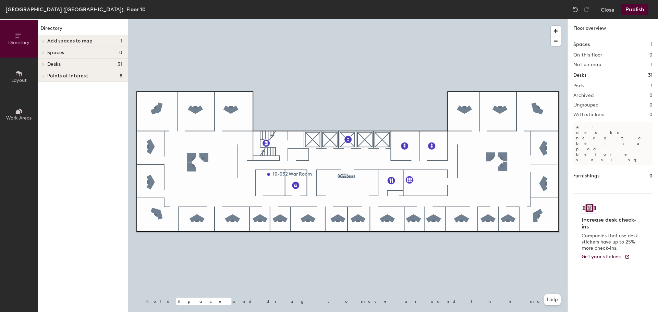
click at [46, 40] on div at bounding box center [43, 40] width 8 height 3
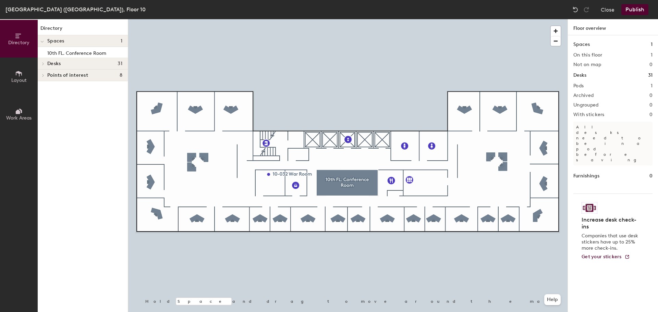
click at [632, 12] on button "Publish" at bounding box center [635, 9] width 27 height 11
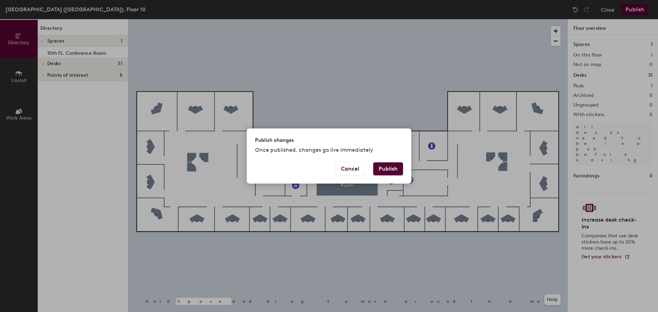
click at [387, 167] on button "Publish" at bounding box center [388, 169] width 30 height 13
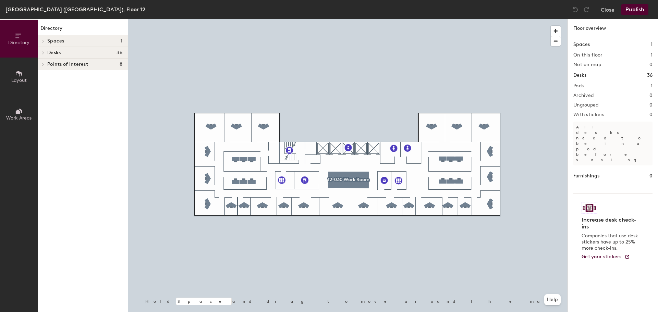
click at [45, 42] on span at bounding box center [43, 40] width 6 height 3
click at [611, 10] on button "Close" at bounding box center [608, 9] width 14 height 11
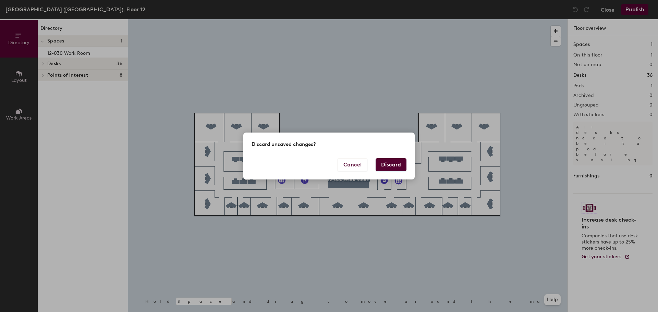
click at [388, 166] on button "Discard" at bounding box center [391, 164] width 31 height 13
